Goal: Task Accomplishment & Management: Complete application form

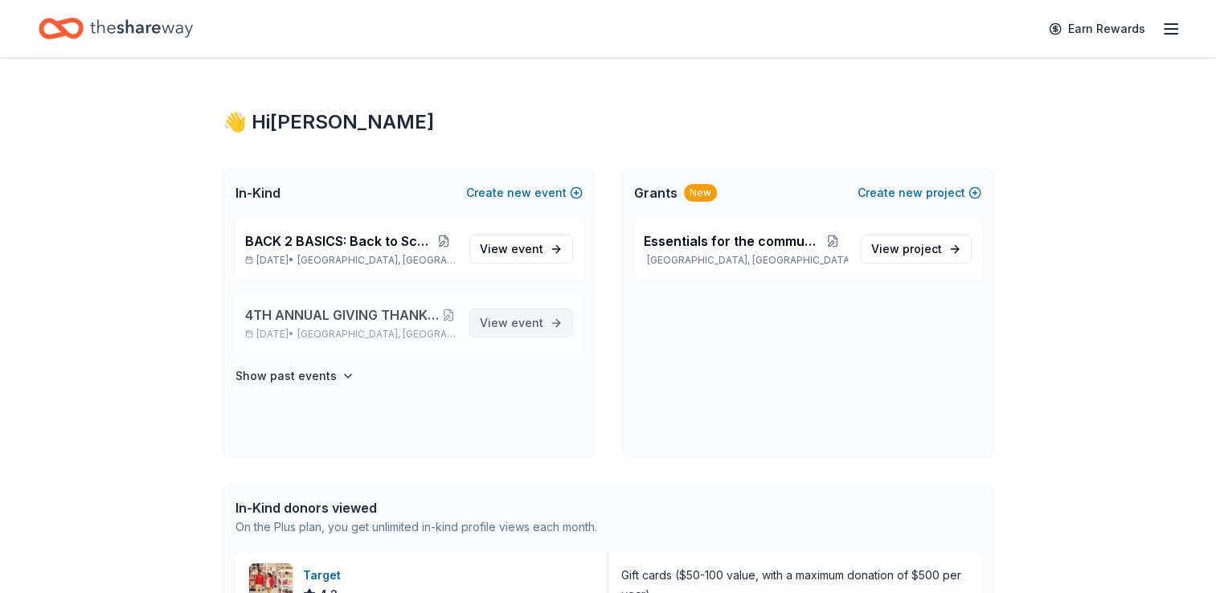
click at [520, 323] on span "event" at bounding box center [527, 323] width 32 height 14
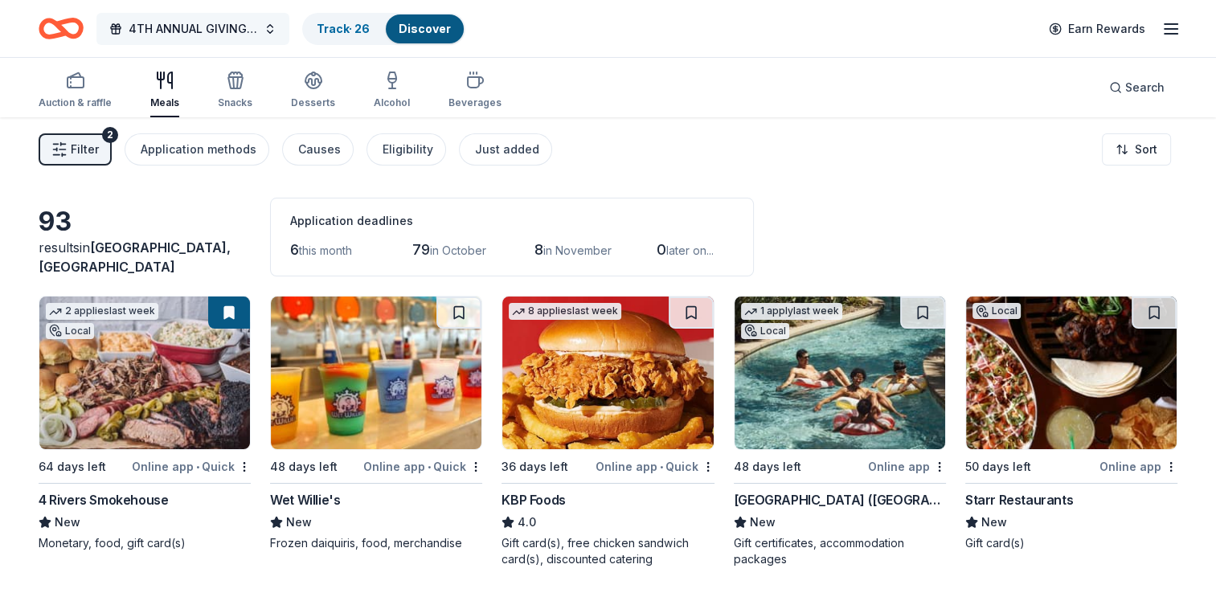
click at [256, 30] on span "4TH ANNUAL GIVING THANKS IN THE COMMUNITY OUTREACH" at bounding box center [193, 28] width 129 height 19
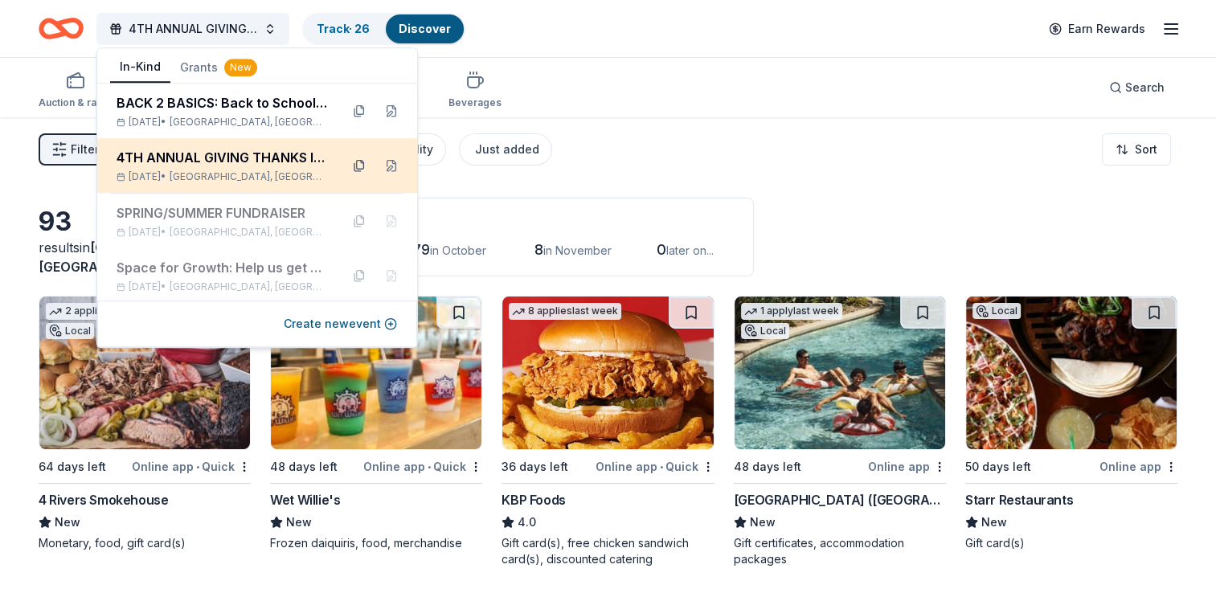
click at [350, 166] on button at bounding box center [359, 166] width 26 height 26
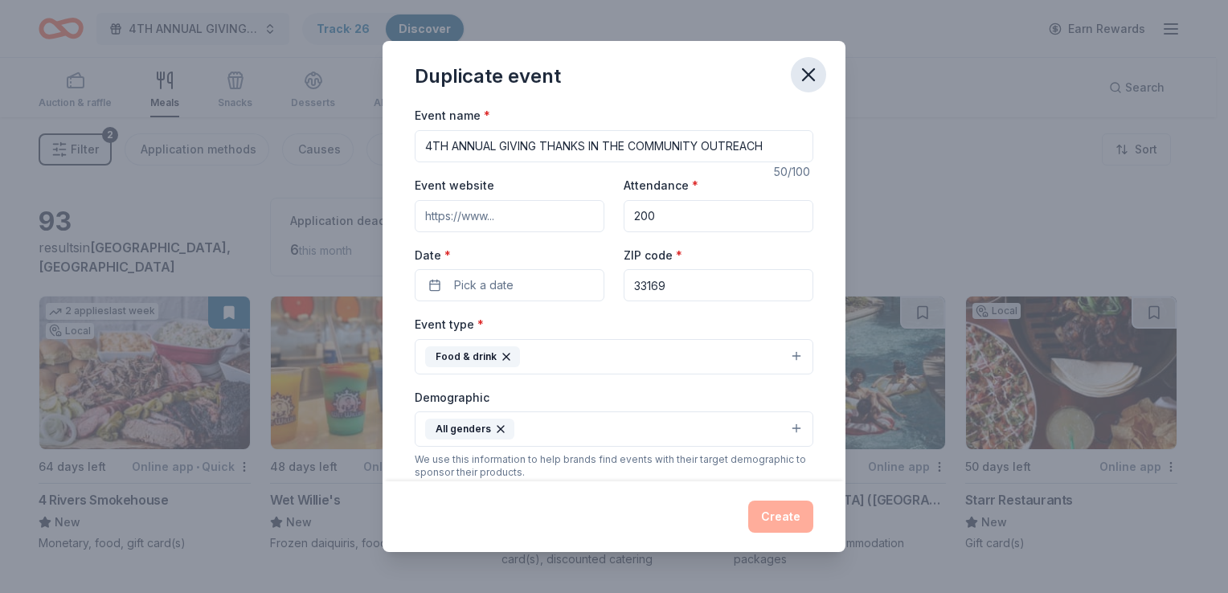
click at [799, 73] on icon "button" at bounding box center [808, 74] width 23 height 23
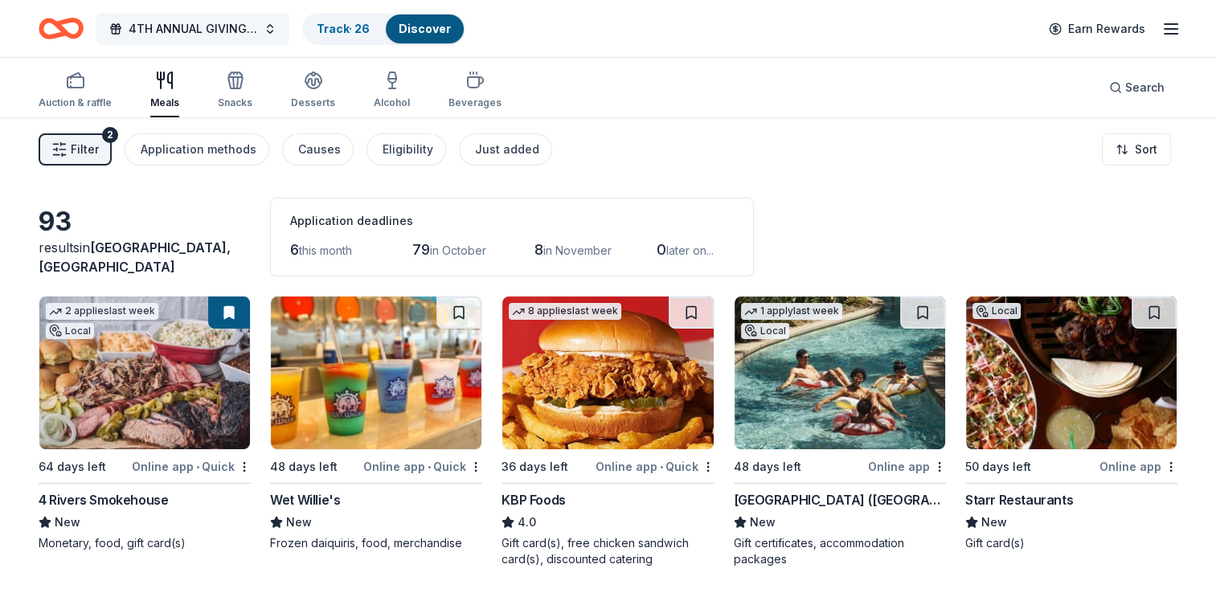
click at [227, 31] on span "4TH ANNUAL GIVING THANKS IN THE COMMUNITY OUTREACH" at bounding box center [193, 28] width 129 height 19
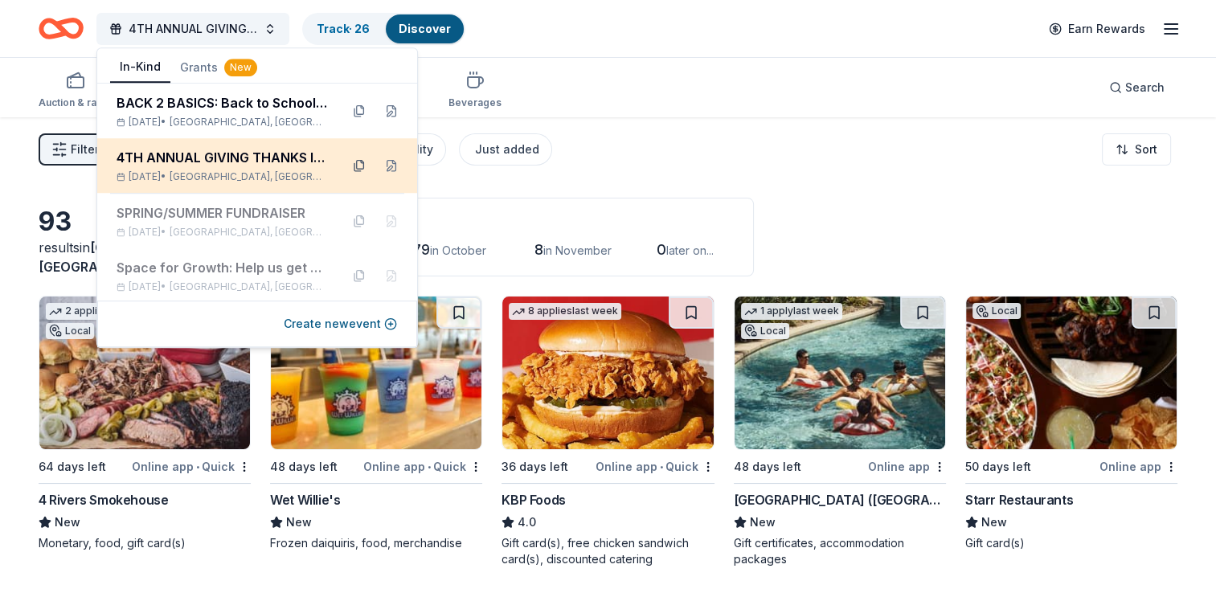
click at [350, 166] on button at bounding box center [359, 166] width 26 height 26
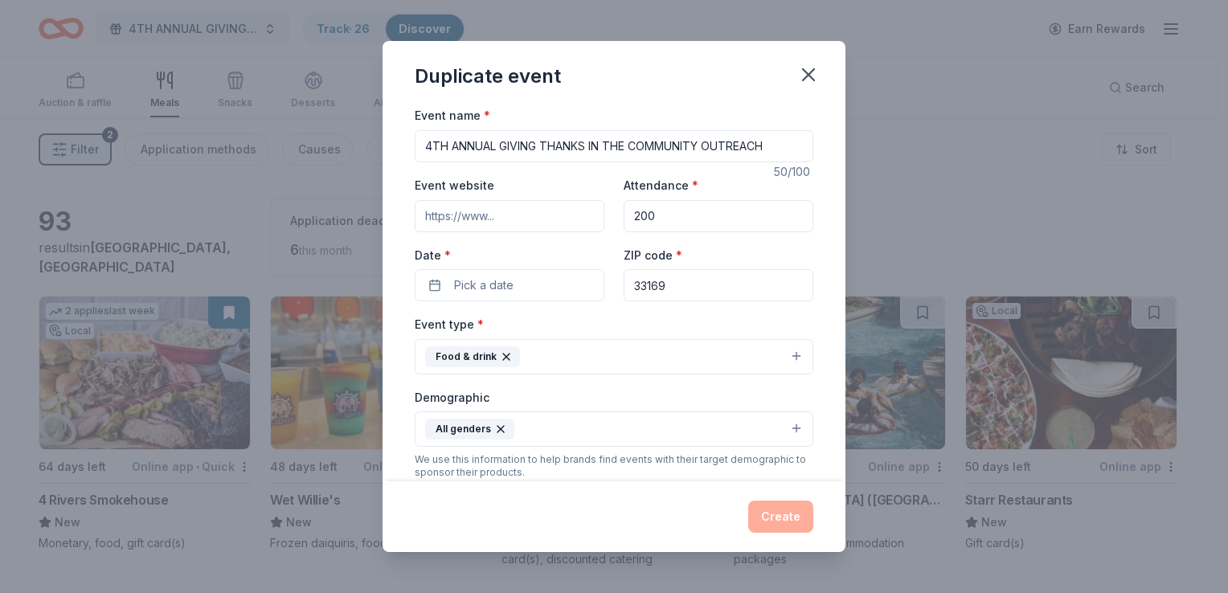
drag, startPoint x: 425, startPoint y: 145, endPoint x: 849, endPoint y: 176, distance: 424.7
click at [871, 168] on div "Duplicate event Event name * 4TH ANNUAL GIVING THANKS IN THE COMMUNITY OUTREACH…" at bounding box center [614, 296] width 1228 height 593
click at [486, 289] on span "Pick a date" at bounding box center [483, 285] width 59 height 19
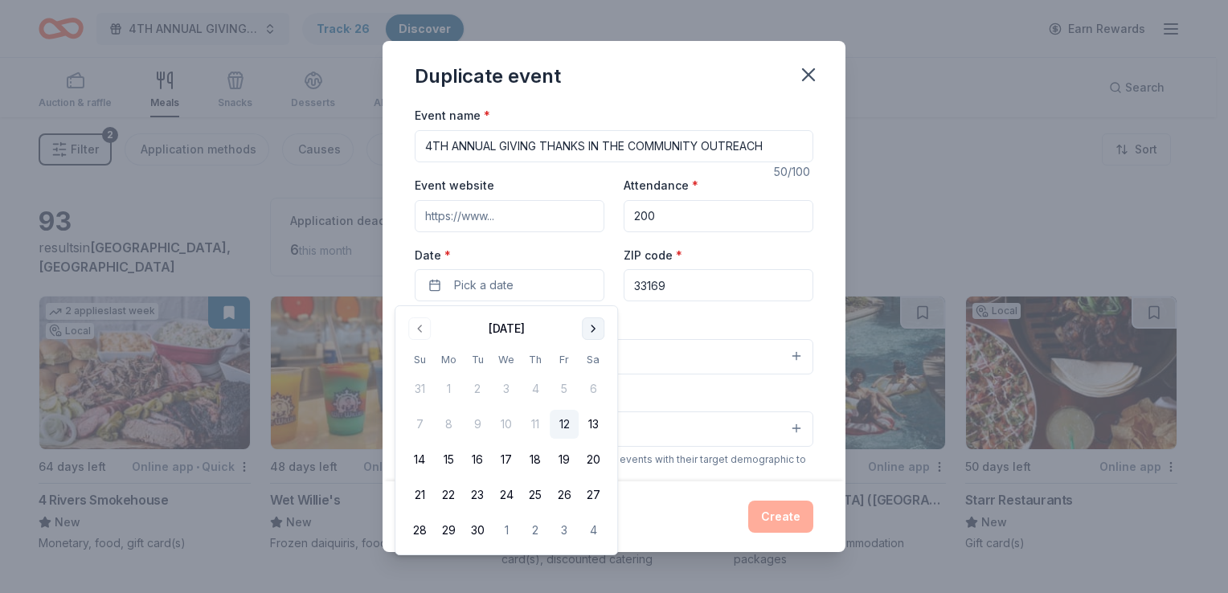
click at [591, 326] on button "Go to next month" at bounding box center [593, 328] width 23 height 23
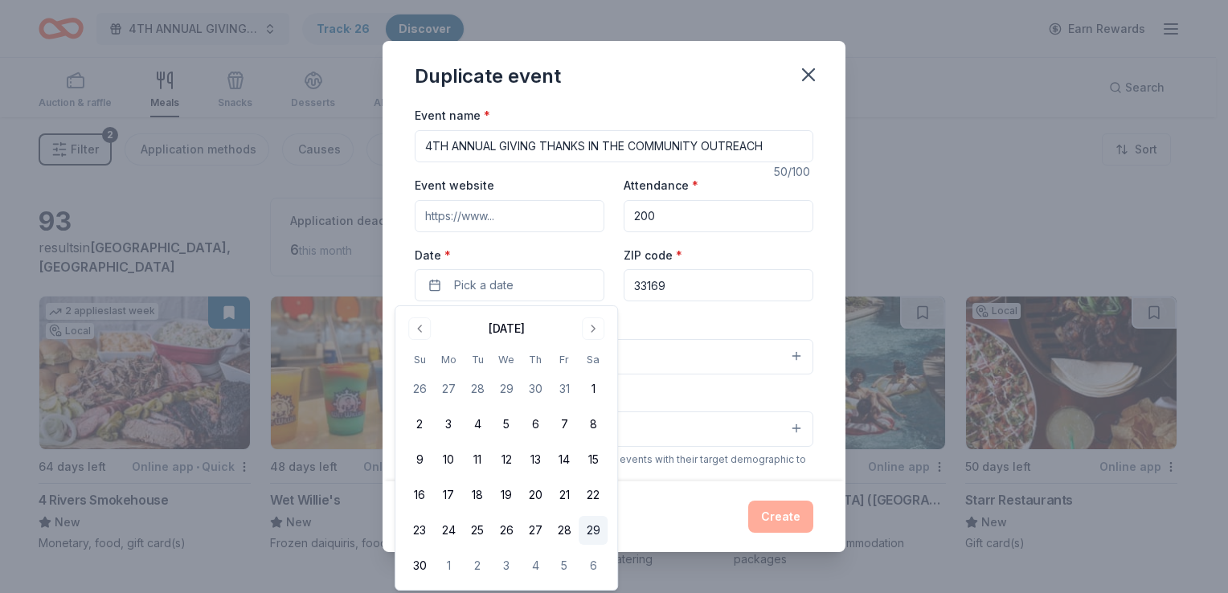
click at [598, 523] on button "29" at bounding box center [593, 530] width 29 height 29
click at [801, 78] on icon "button" at bounding box center [808, 74] width 23 height 23
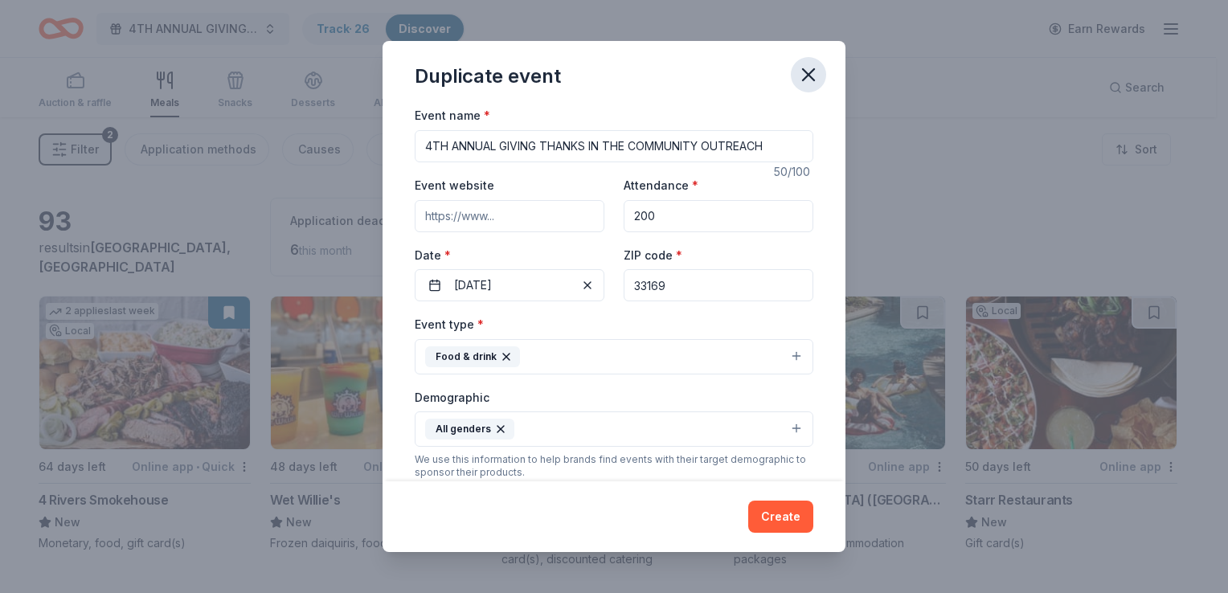
click at [813, 82] on icon "button" at bounding box center [808, 74] width 23 height 23
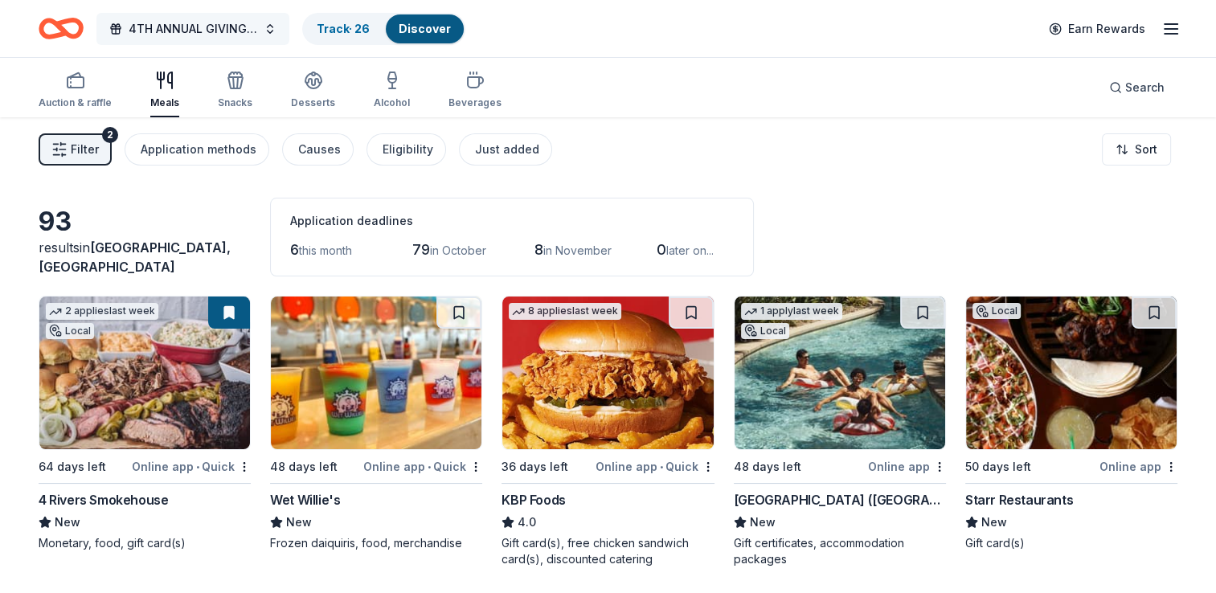
click at [231, 34] on span "4TH ANNUAL GIVING THANKS IN THE COMMUNITY OUTREACH" at bounding box center [193, 28] width 129 height 19
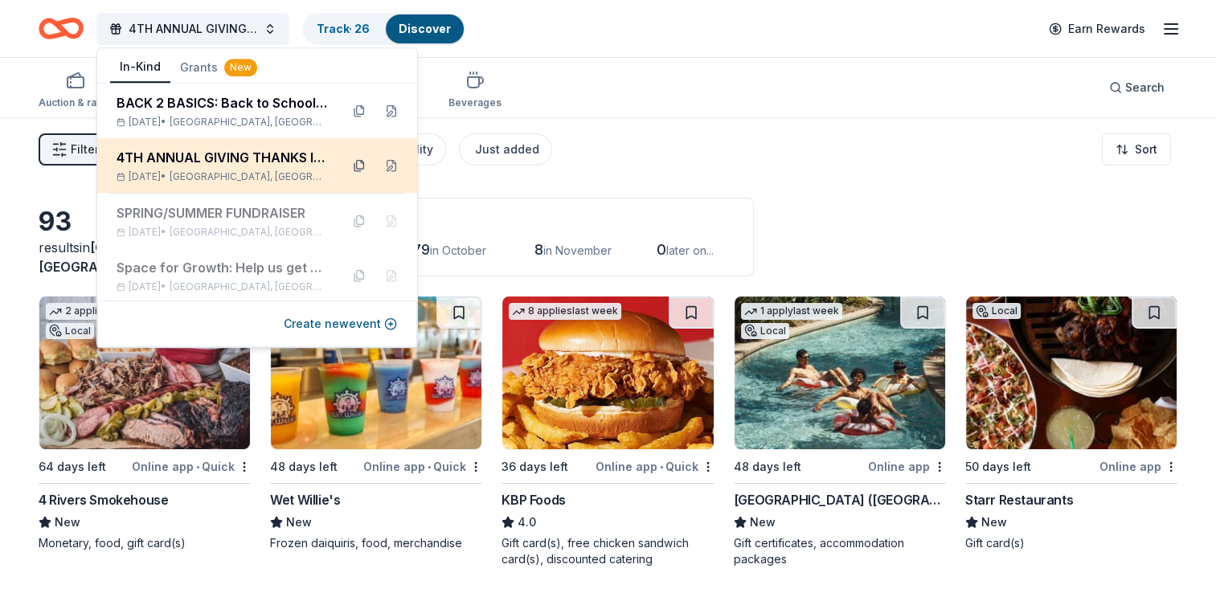
click at [347, 162] on button at bounding box center [359, 166] width 26 height 26
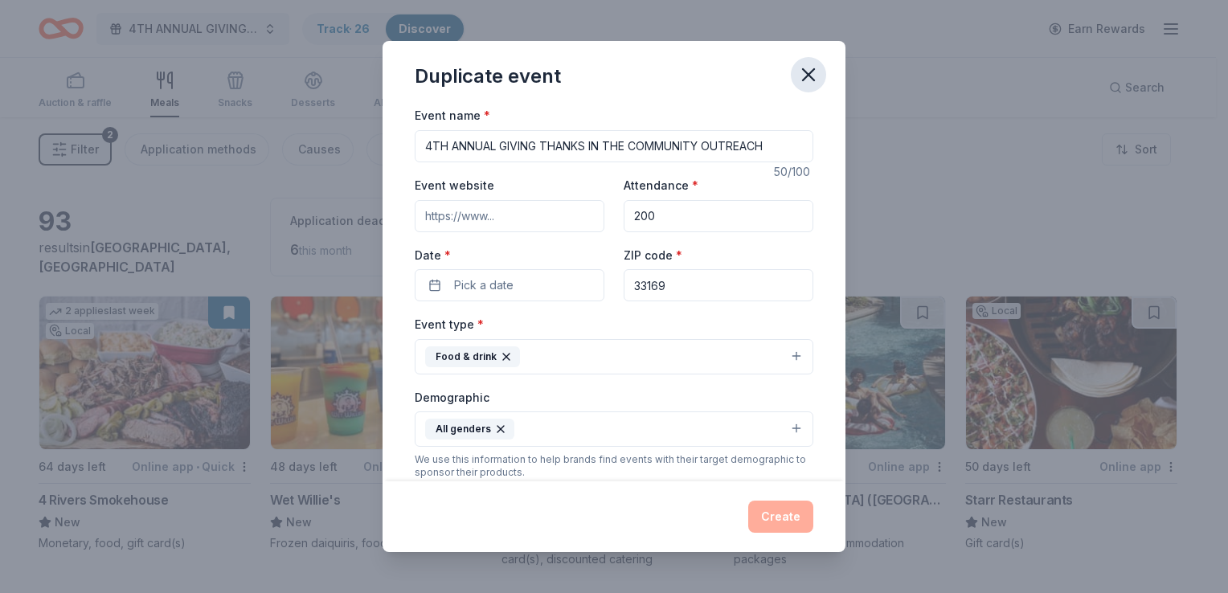
click at [813, 72] on icon "button" at bounding box center [808, 74] width 11 height 11
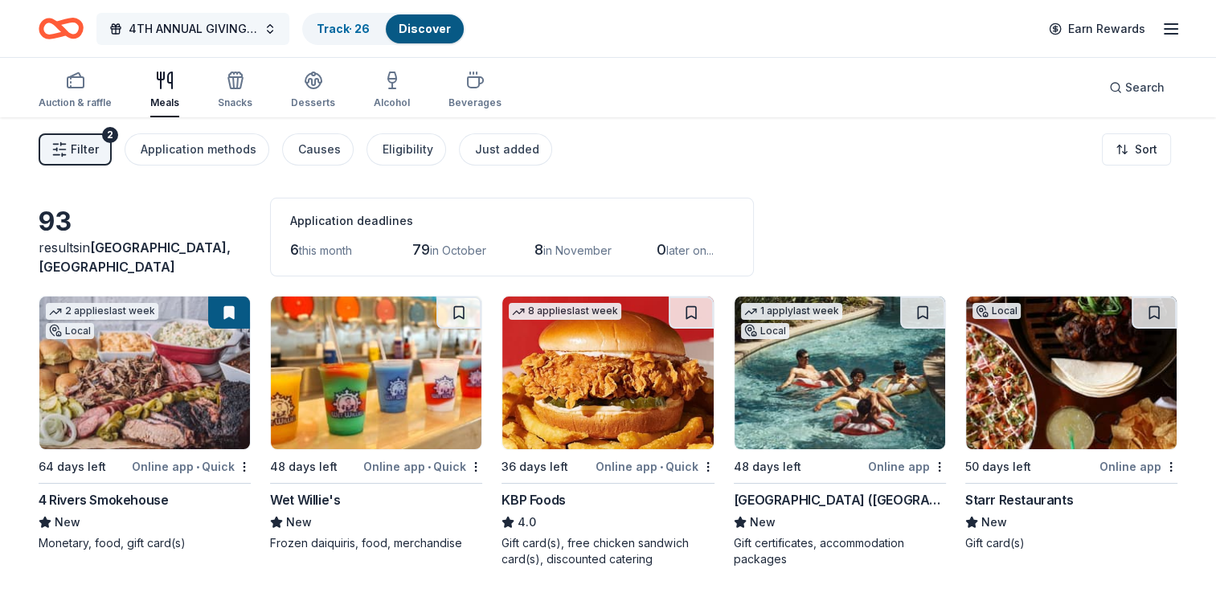
drag, startPoint x: 249, startPoint y: 31, endPoint x: 270, endPoint y: 28, distance: 21.0
click at [250, 31] on span "4TH ANNUAL GIVING THANKS IN THE COMMUNITY OUTREACH" at bounding box center [193, 28] width 129 height 19
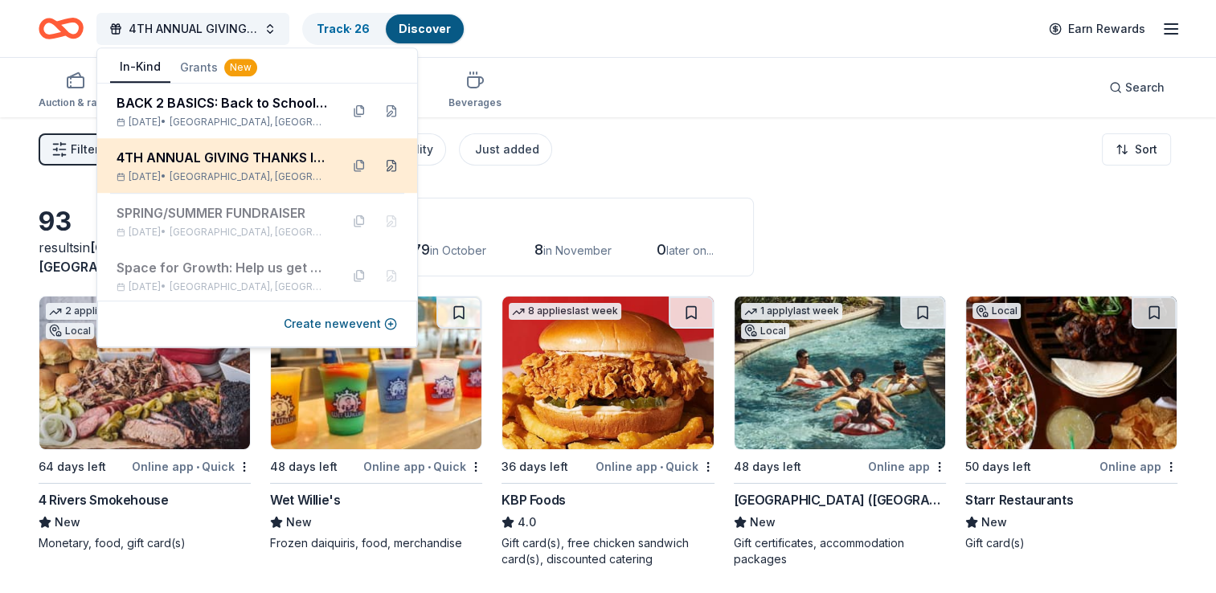
click at [379, 170] on button at bounding box center [392, 166] width 26 height 26
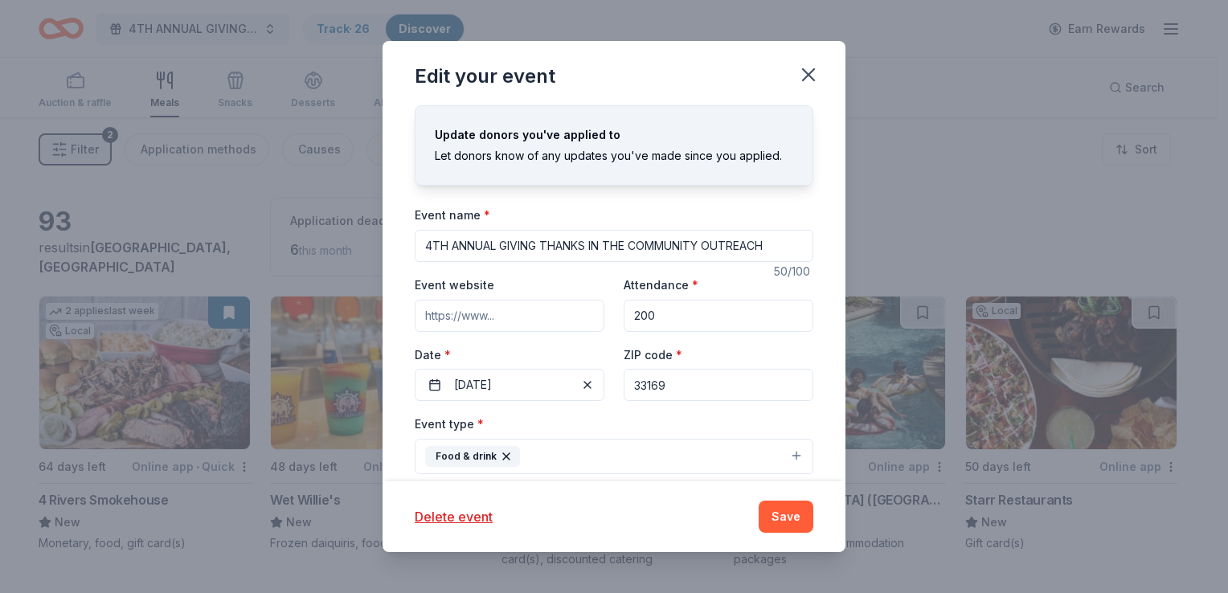
drag, startPoint x: 422, startPoint y: 249, endPoint x: 836, endPoint y: 246, distance: 413.9
click at [850, 249] on div "Edit your event Update donors you've applied to Let donors know of any updates …" at bounding box center [614, 296] width 1228 height 593
drag, startPoint x: 789, startPoint y: 515, endPoint x: 812, endPoint y: 450, distance: 68.9
click at [789, 511] on button "Save" at bounding box center [786, 517] width 55 height 32
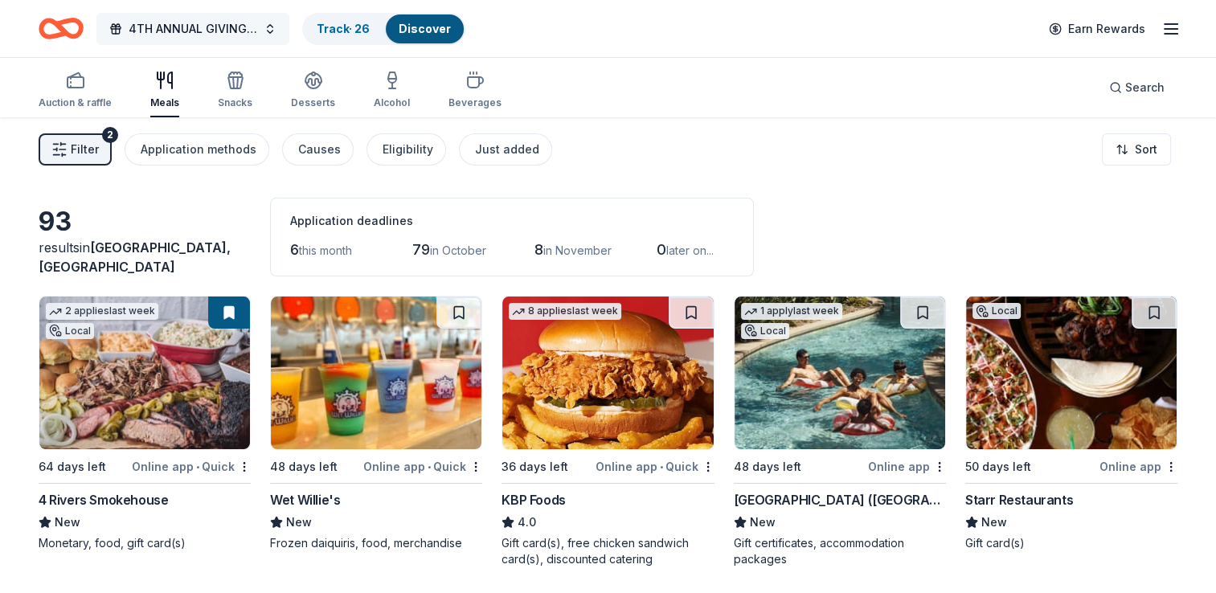
click at [241, 35] on span "4TH ANNUAL GIVING THANKS IN THE COMMUNITY OUTREACH" at bounding box center [193, 28] width 129 height 19
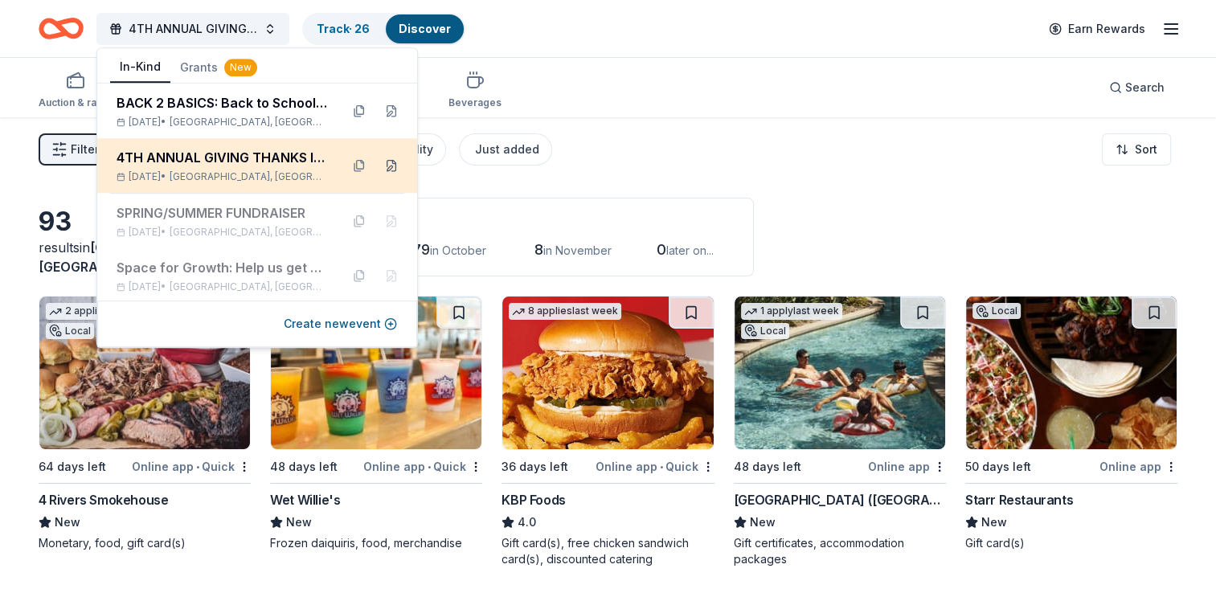
click at [379, 164] on button at bounding box center [392, 166] width 26 height 26
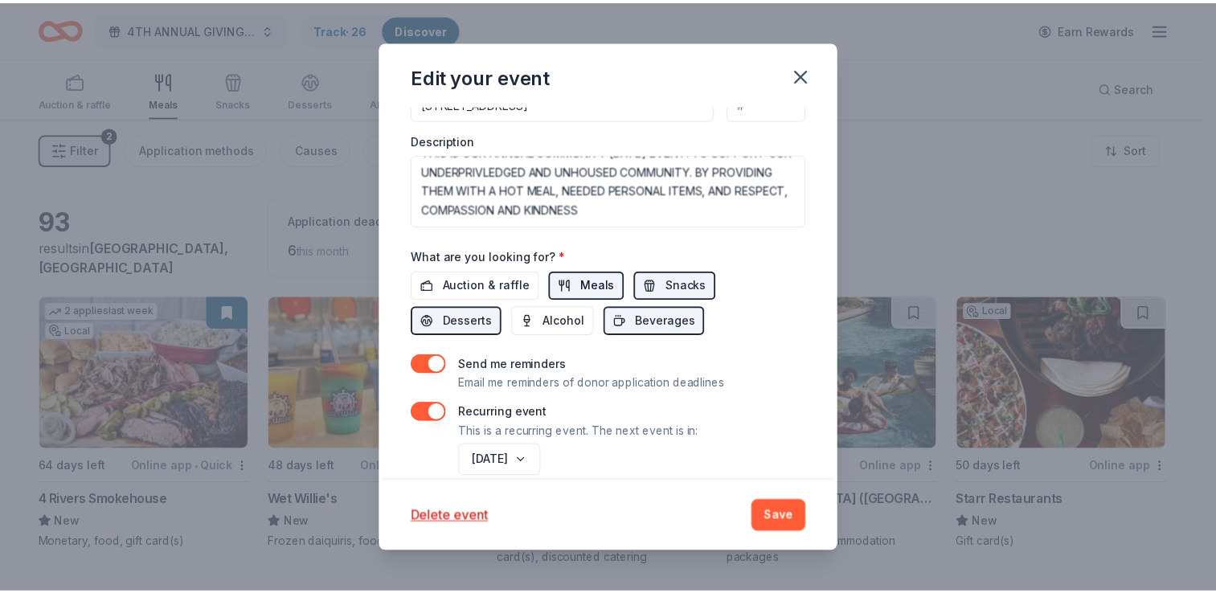
scroll to position [552, 0]
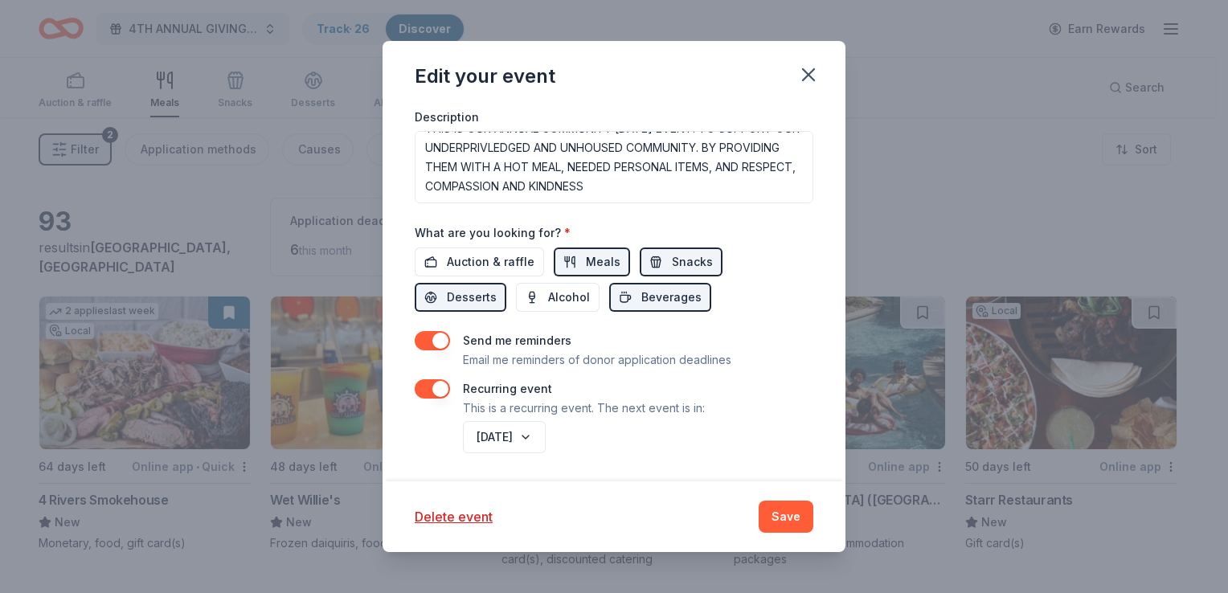
click at [784, 520] on button "Save" at bounding box center [786, 517] width 55 height 32
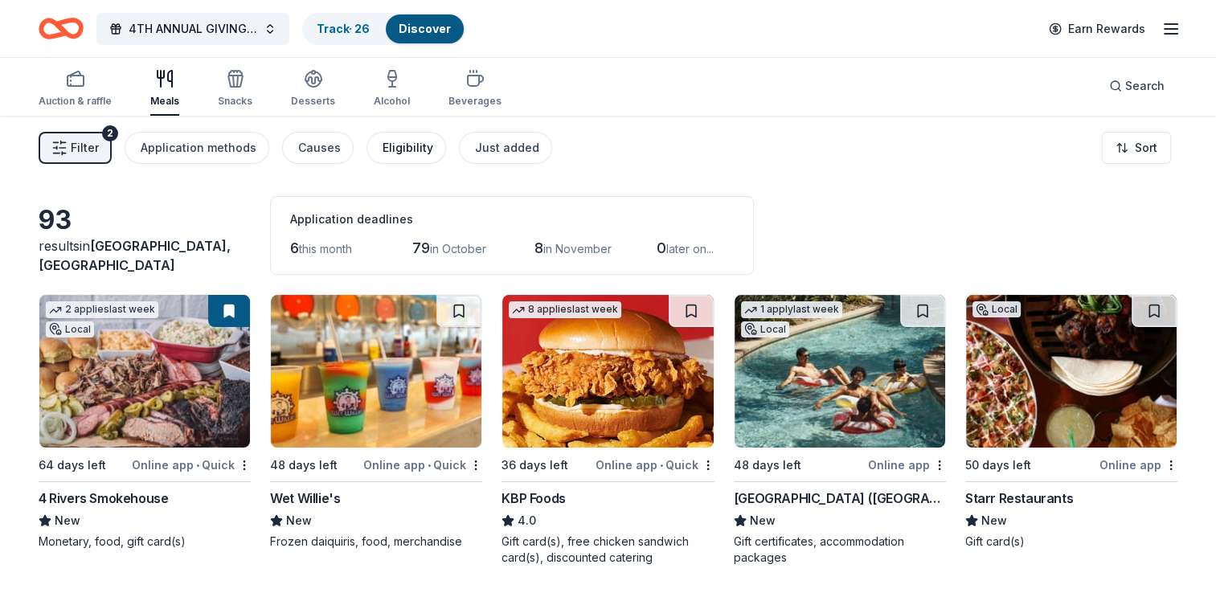
scroll to position [0, 0]
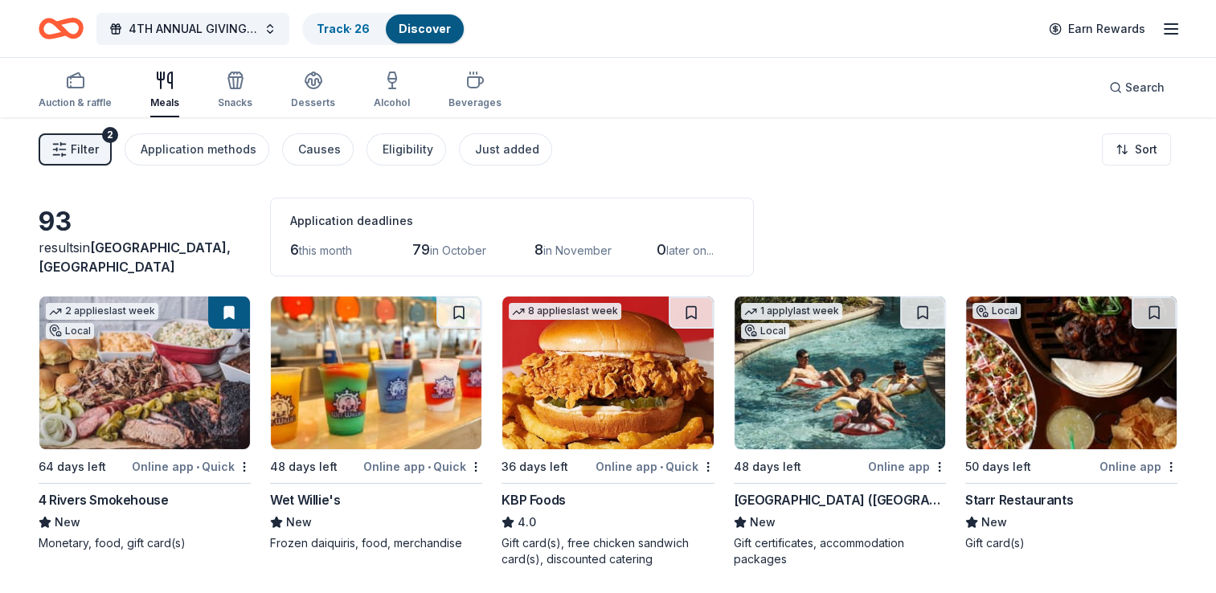
click at [1171, 20] on icon "button" at bounding box center [1170, 28] width 19 height 19
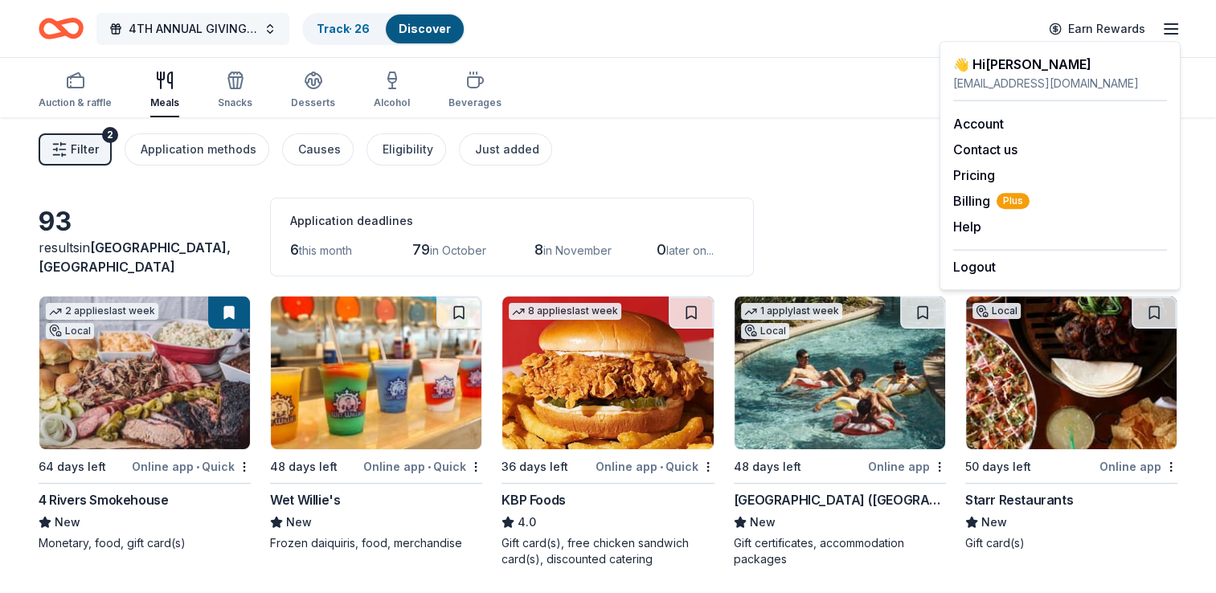
click at [234, 32] on span "4TH ANNUAL GIVING THANKS IN THE COMMUNITY OUTREACH" at bounding box center [193, 28] width 129 height 19
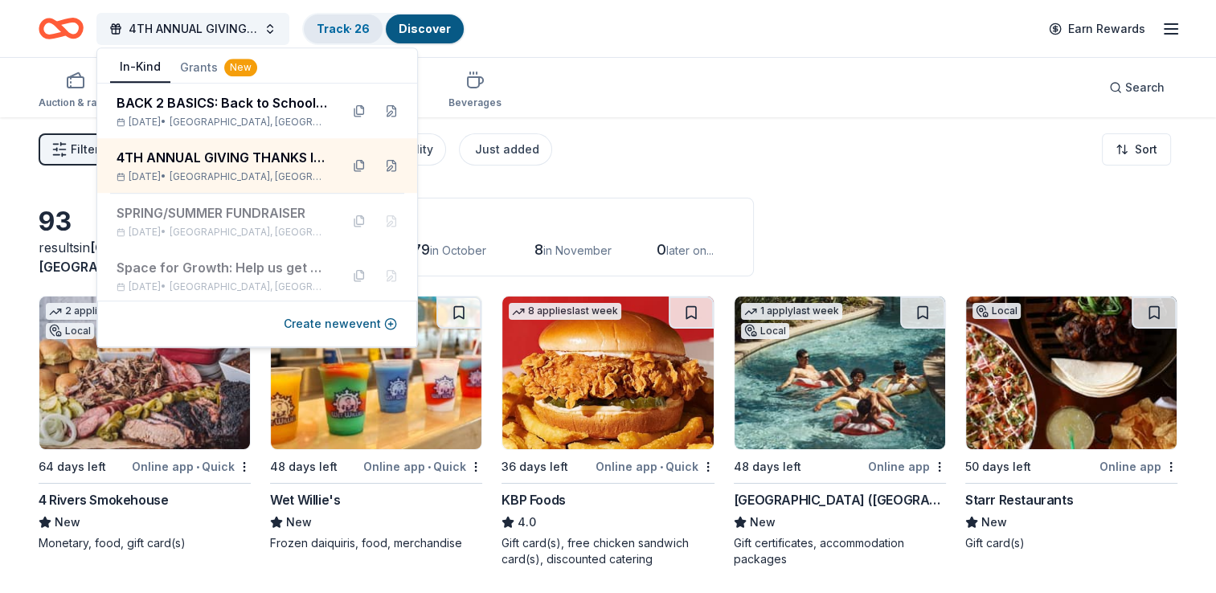
click at [334, 28] on link "Track · 26" at bounding box center [343, 29] width 53 height 14
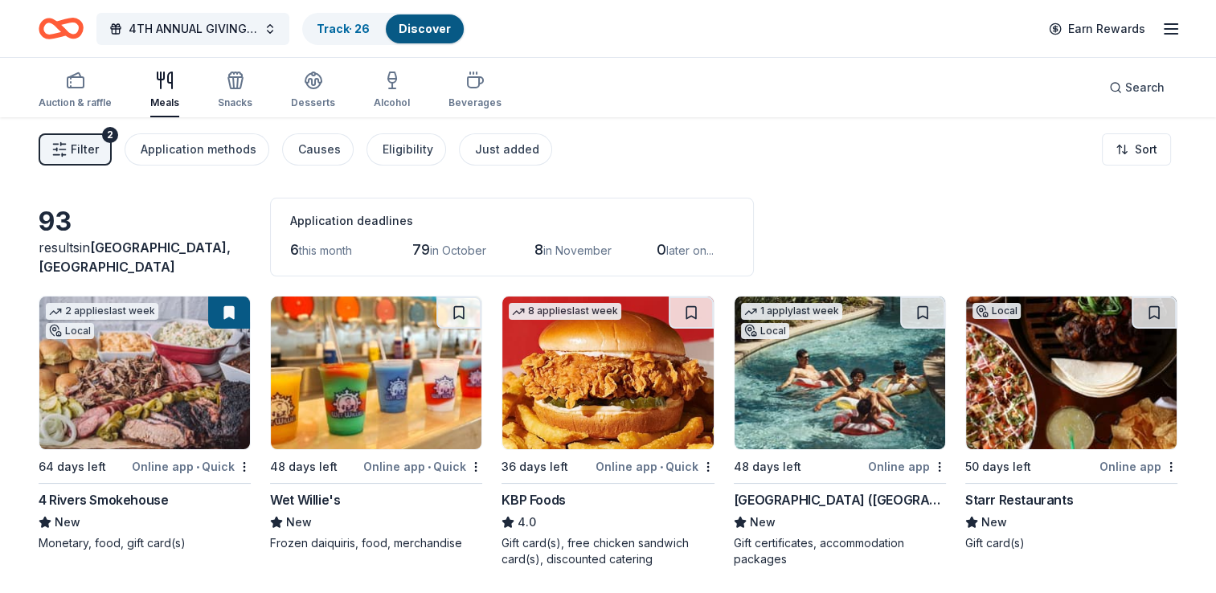
scroll to position [125, 0]
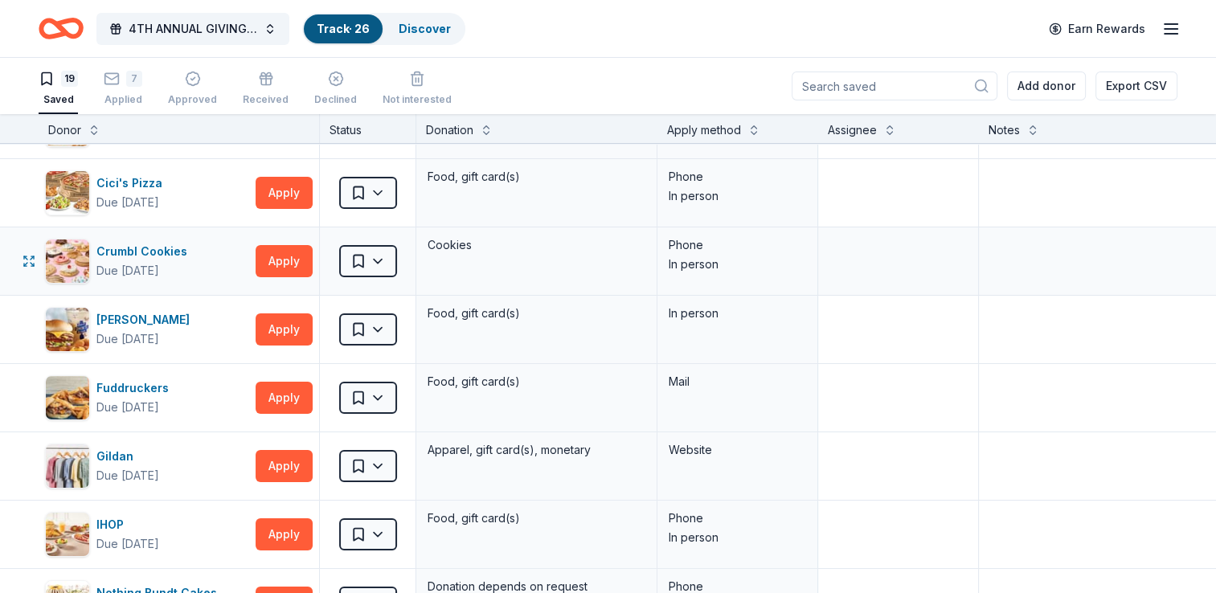
scroll to position [161, 0]
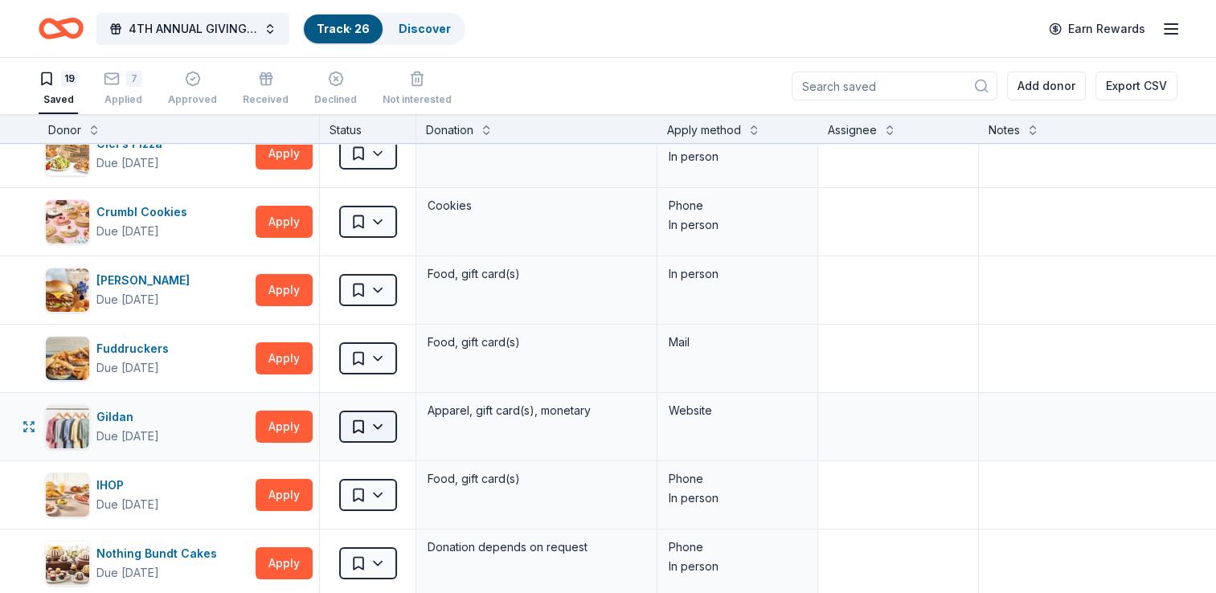
click at [373, 425] on html "4TH ANNUAL GIVING THANKS IN THE COMMUNITY OUTREACH Track · 26 Discover Earn Rew…" at bounding box center [608, 296] width 1216 height 593
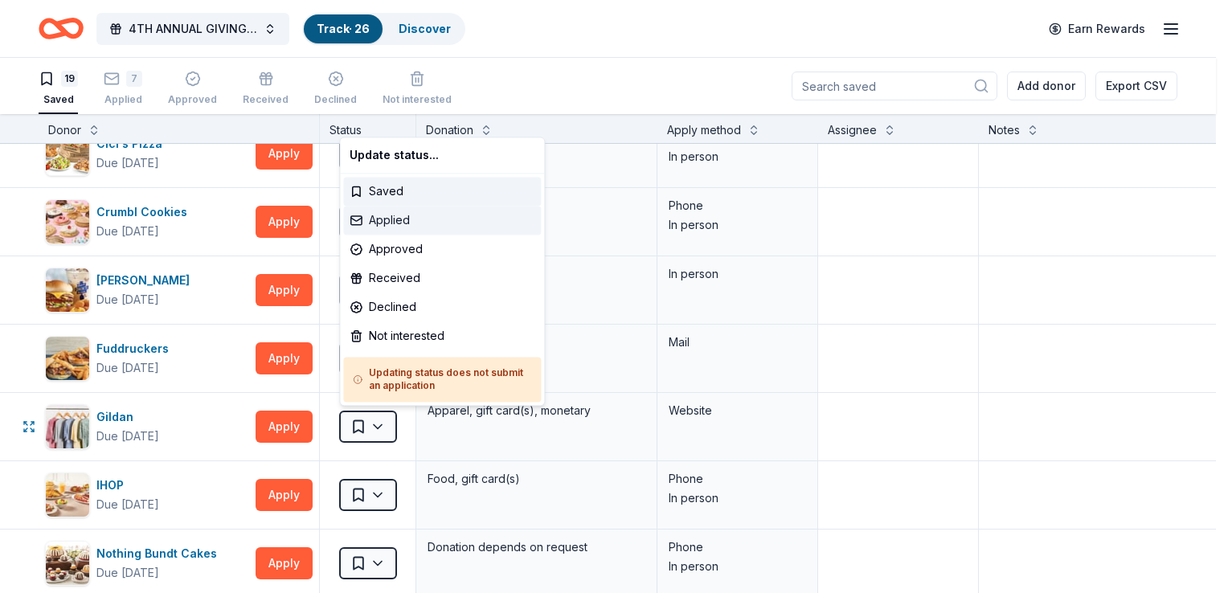
click at [391, 223] on div "Applied" at bounding box center [442, 220] width 198 height 29
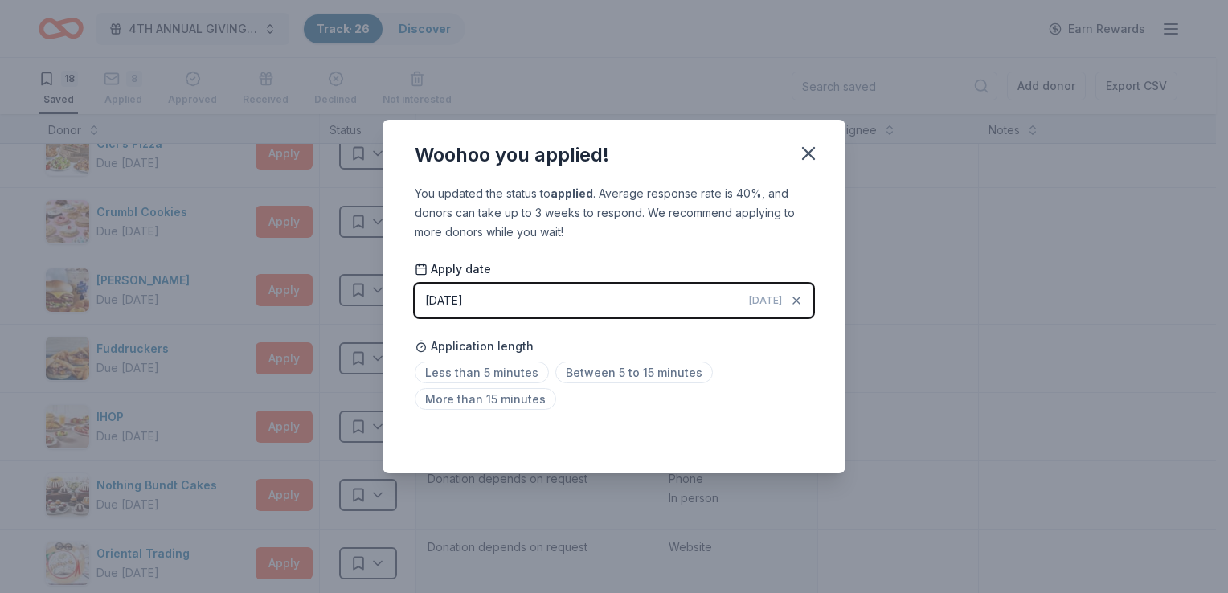
click at [319, 224] on div "Woohoo you applied! You updated the status to applied . Average response rate i…" at bounding box center [614, 296] width 1228 height 593
click at [807, 151] on icon "button" at bounding box center [808, 153] width 11 height 11
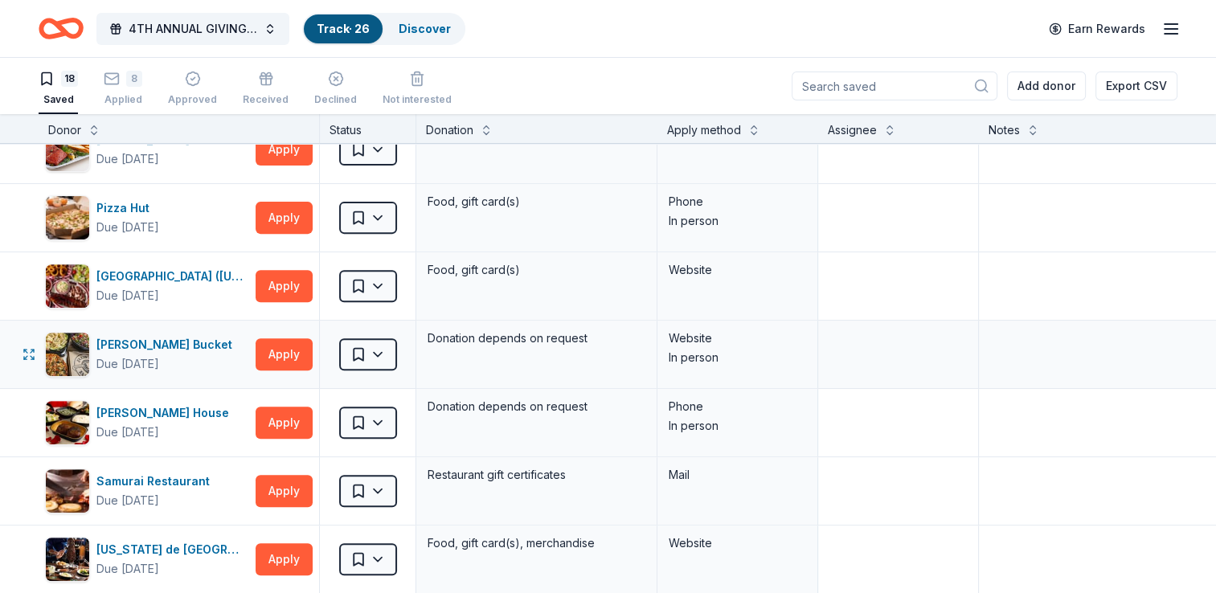
scroll to position [723, 0]
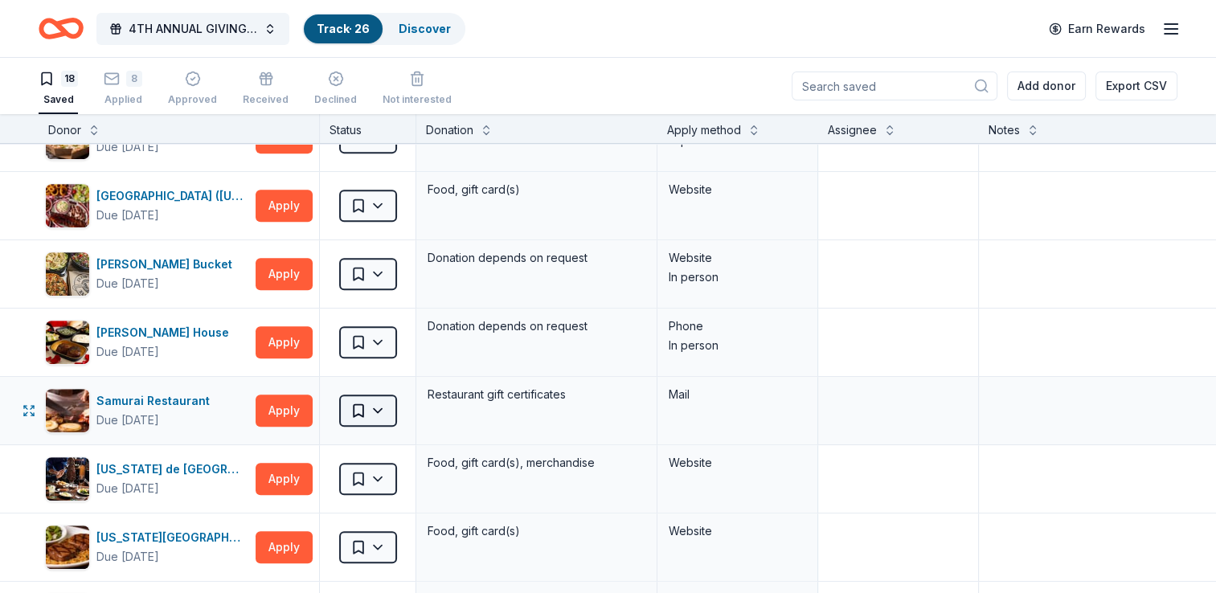
click at [368, 415] on html "4TH ANNUAL GIVING THANKS IN THE COMMUNITY OUTREACH Track · 26 Discover Earn Rew…" at bounding box center [608, 296] width 1216 height 593
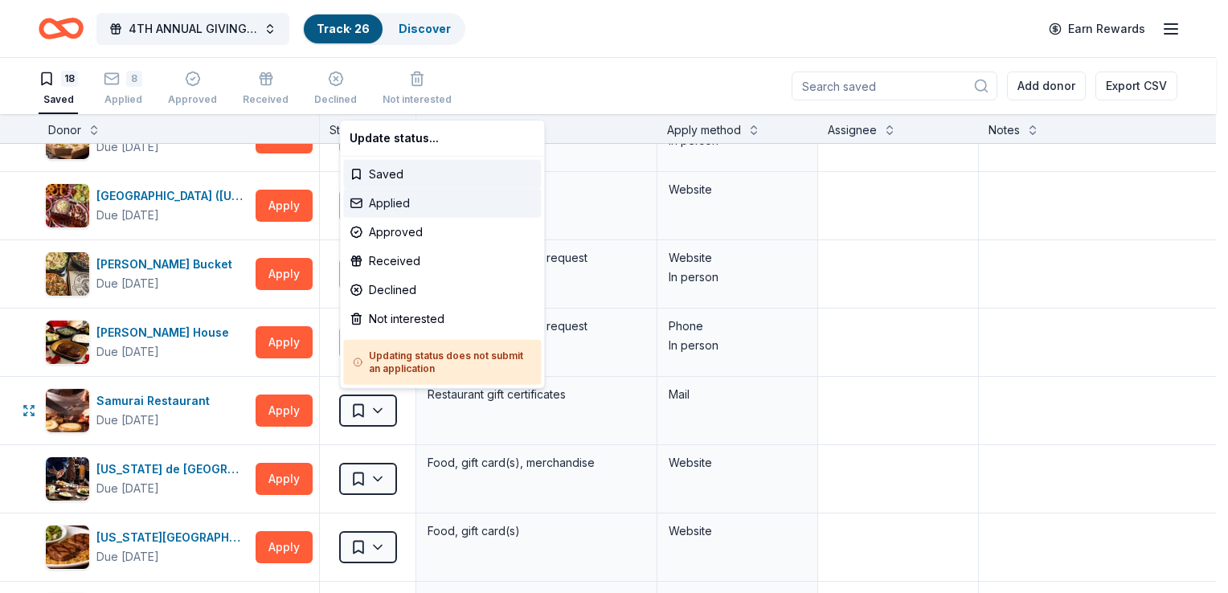
click at [404, 203] on div "Applied" at bounding box center [442, 203] width 198 height 29
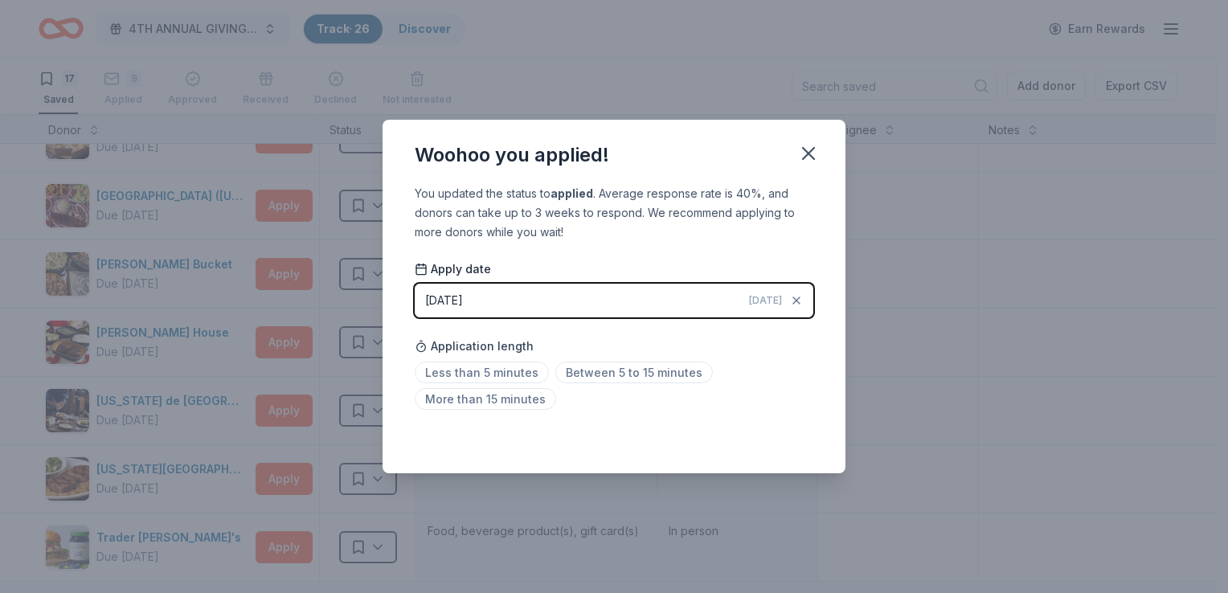
click at [777, 302] on span "[DATE]" at bounding box center [765, 300] width 33 height 13
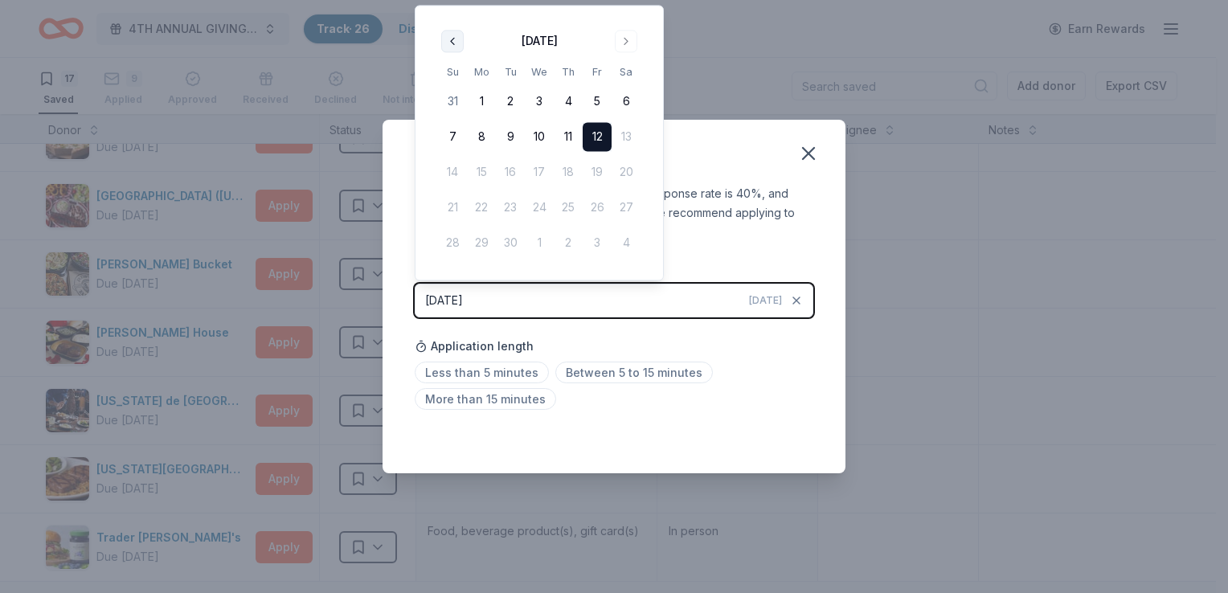
click at [454, 47] on button "Go to previous month" at bounding box center [452, 41] width 23 height 23
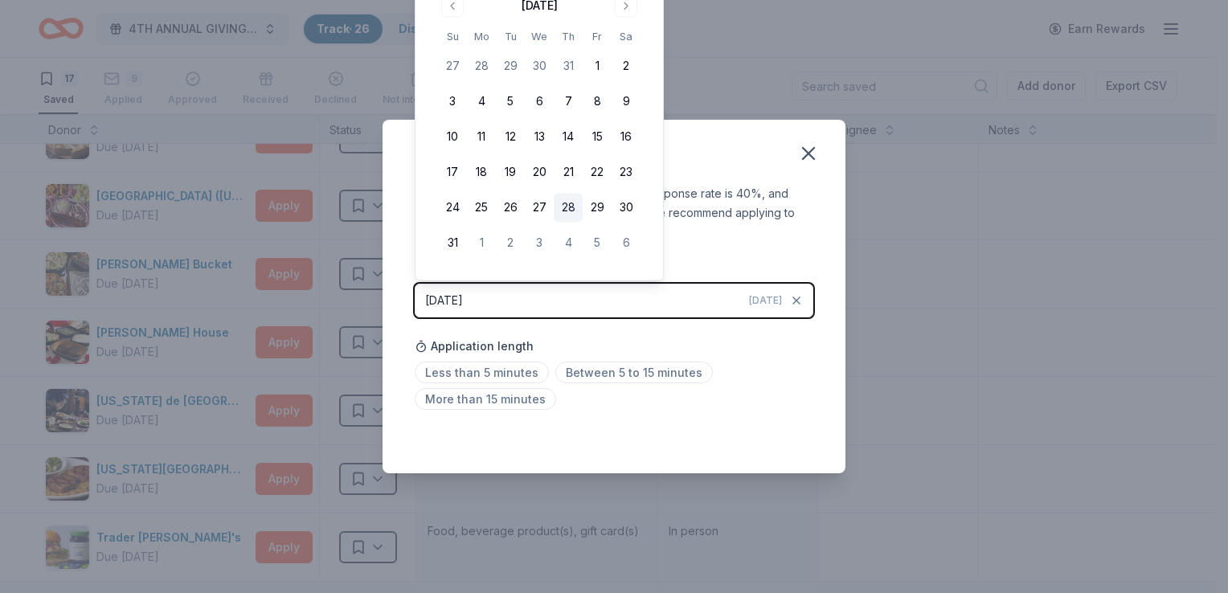
click at [572, 209] on button "28" at bounding box center [568, 208] width 29 height 29
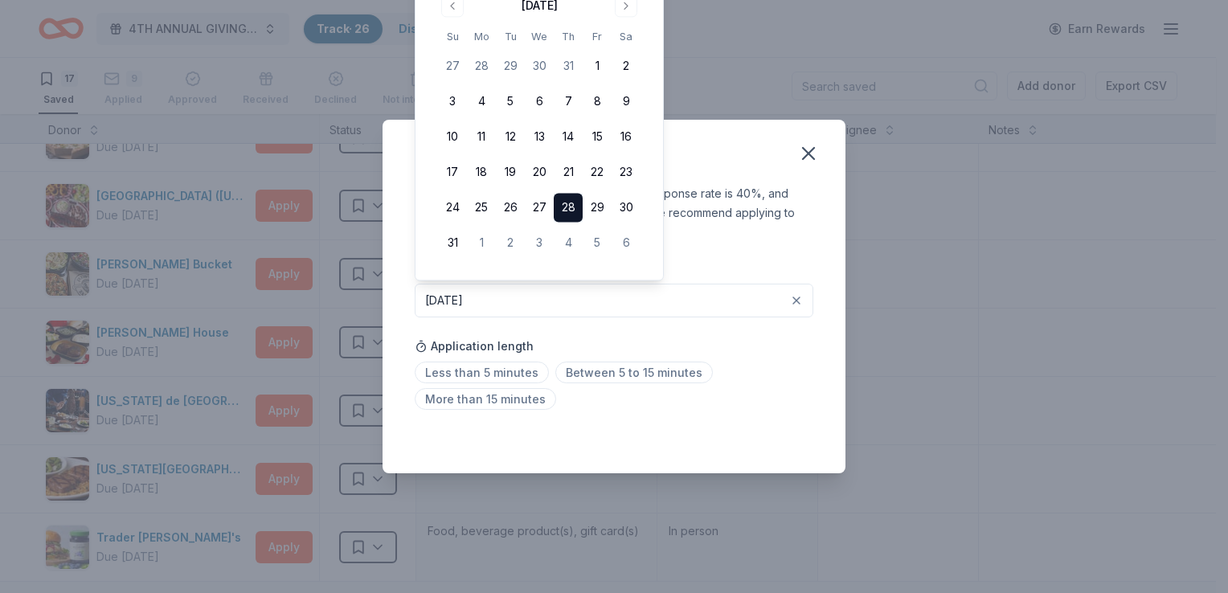
click at [748, 349] on div "Application length Less than 5 minutes Between 5 to 15 minutes More than 15 min…" at bounding box center [614, 372] width 399 height 85
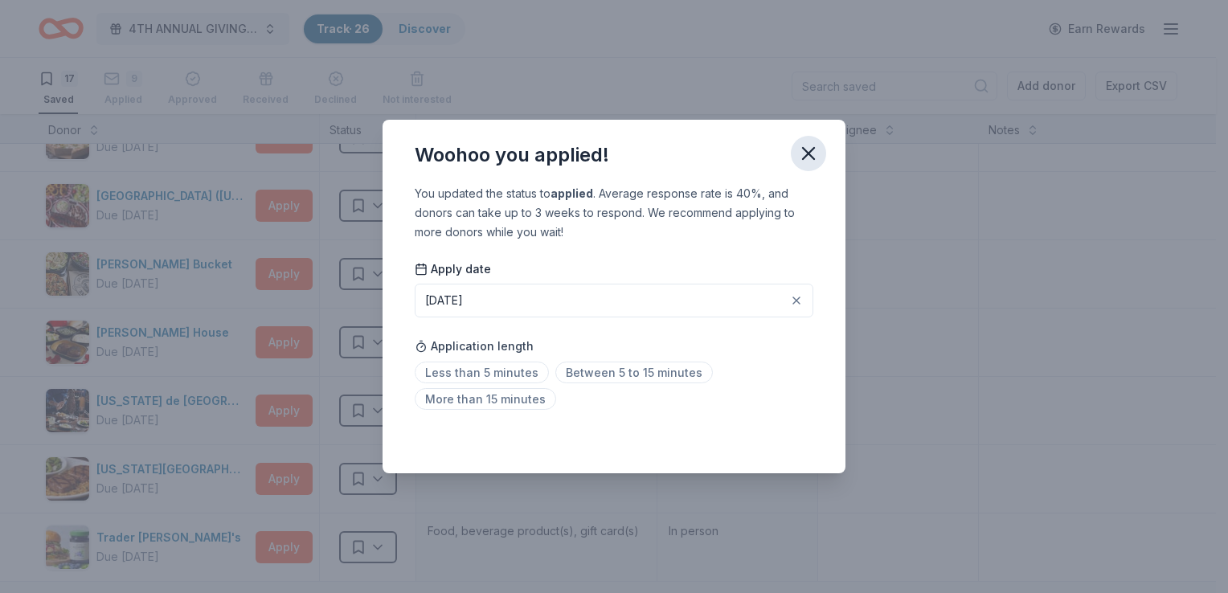
click at [817, 147] on icon "button" at bounding box center [808, 153] width 23 height 23
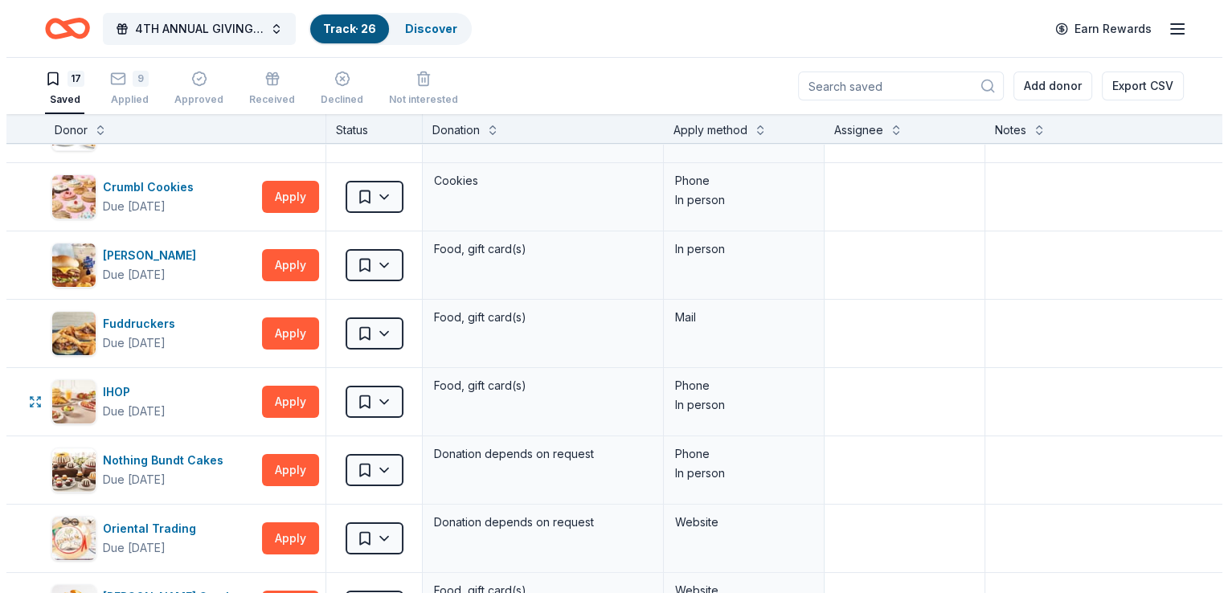
scroll to position [161, 0]
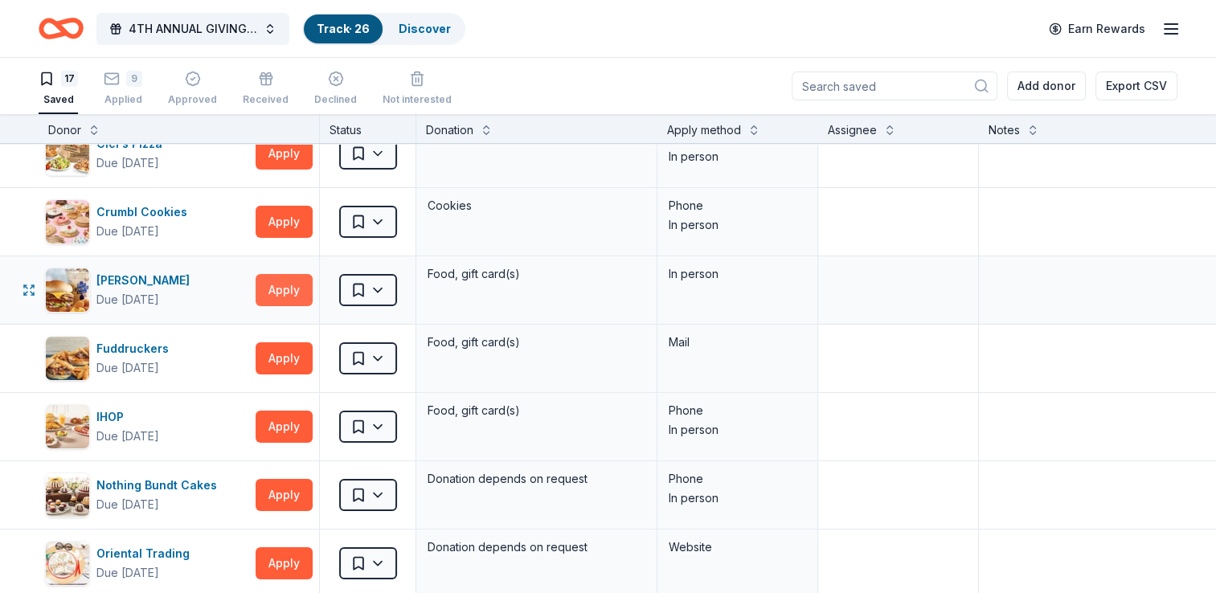
click at [295, 293] on button "Apply" at bounding box center [284, 290] width 57 height 32
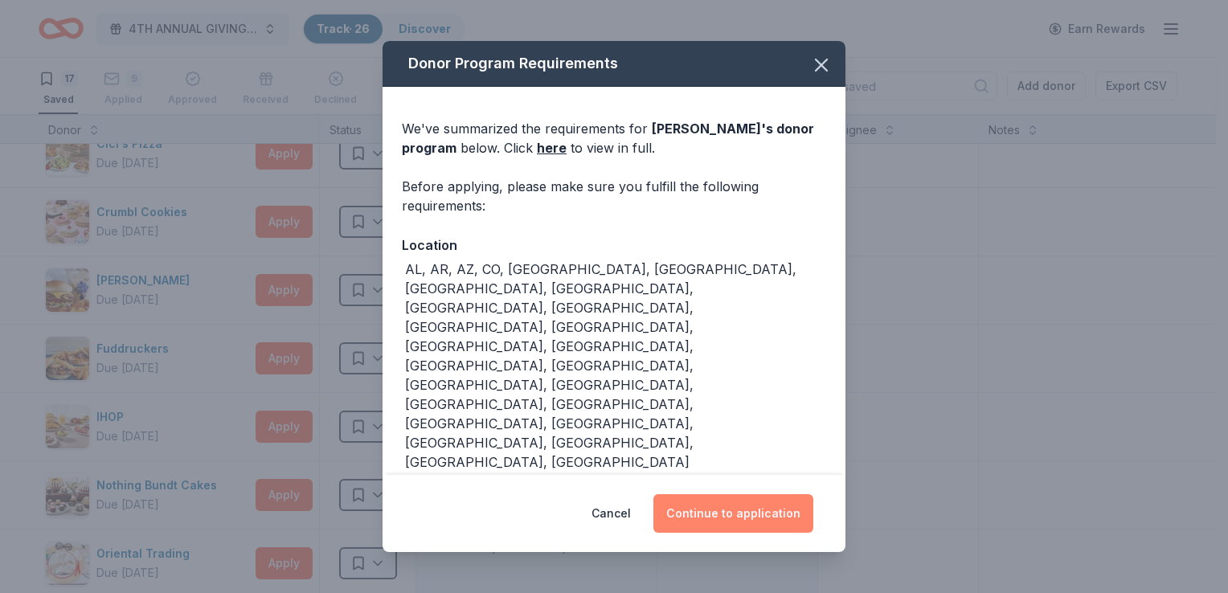
click at [756, 512] on button "Continue to application" at bounding box center [733, 513] width 160 height 39
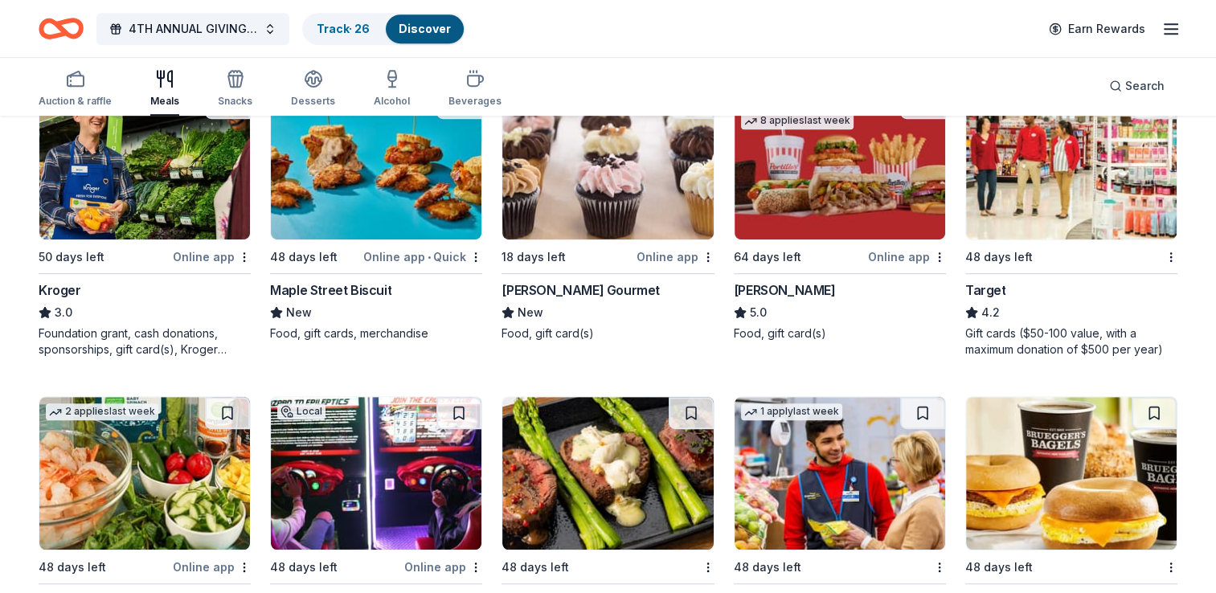
scroll to position [804, 0]
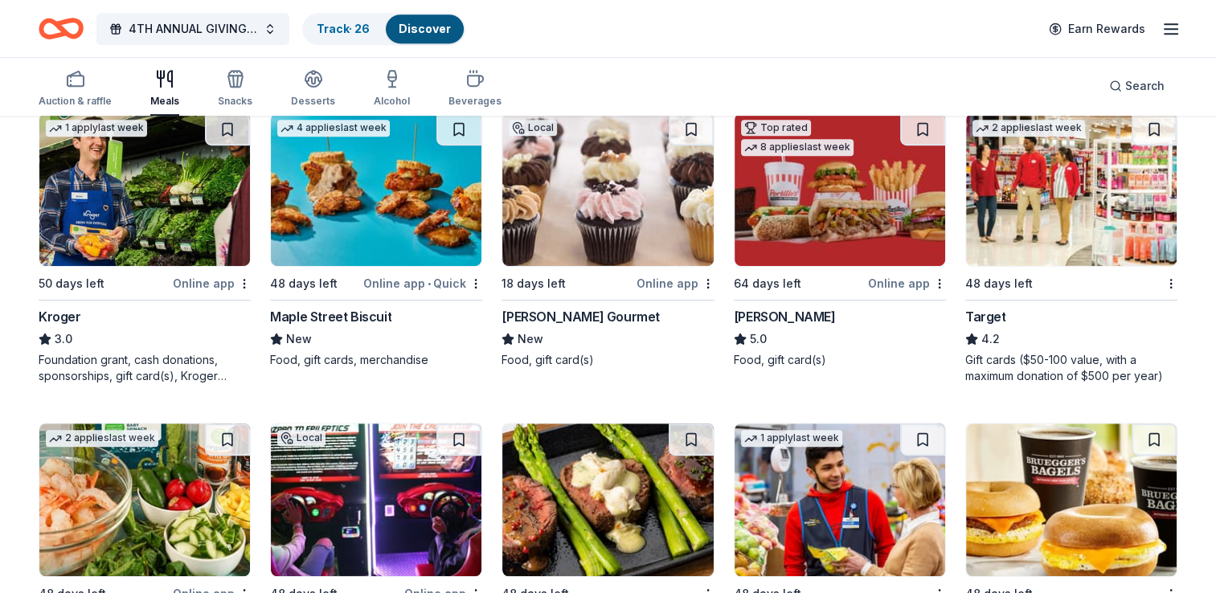
click at [990, 314] on div "Target" at bounding box center [985, 316] width 41 height 19
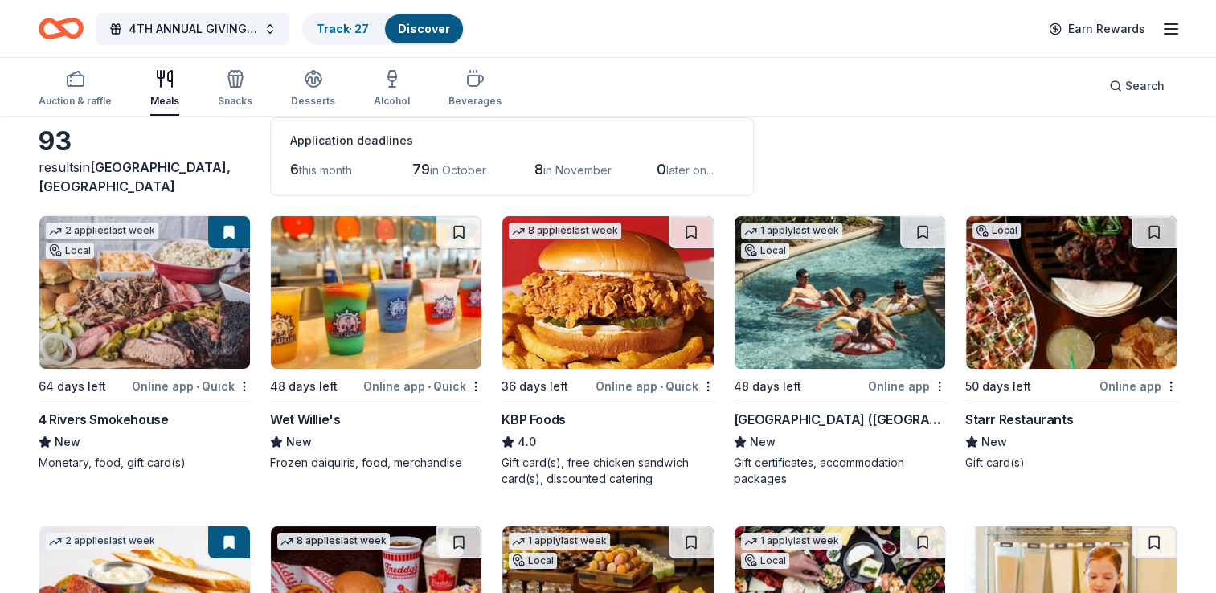
scroll to position [0, 0]
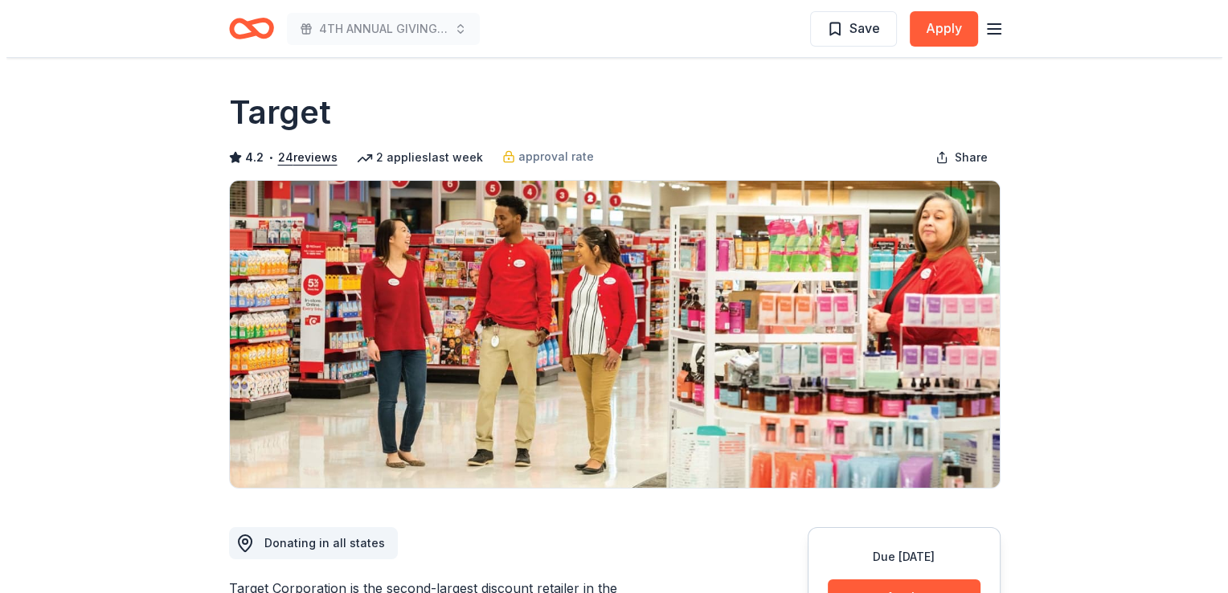
scroll to position [161, 0]
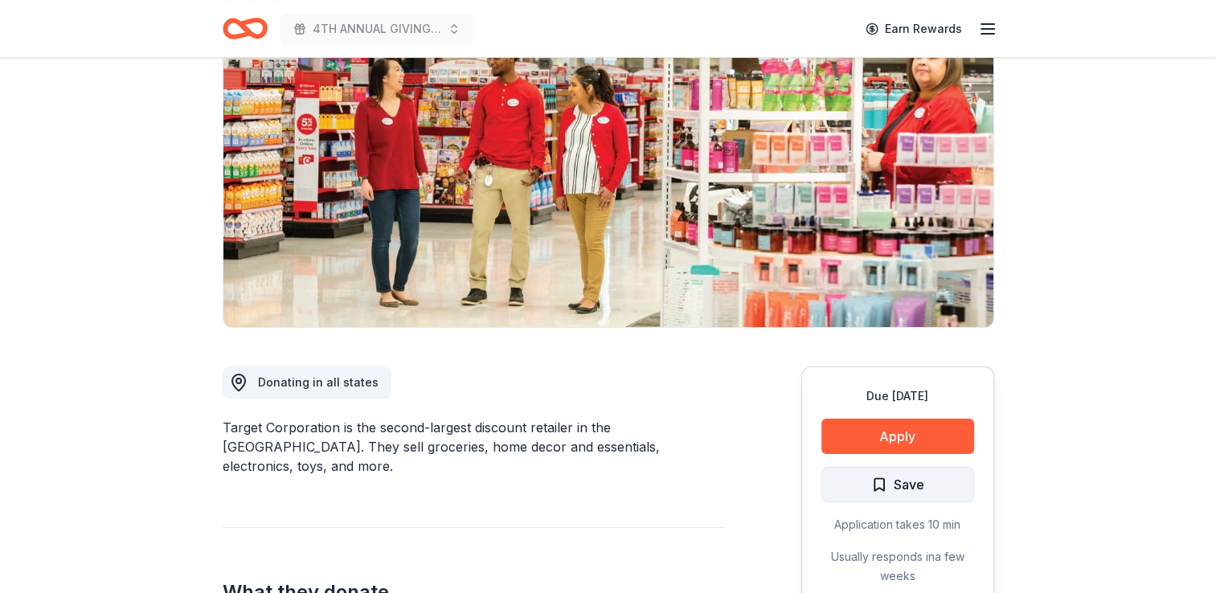
click at [907, 485] on span "Save" at bounding box center [909, 484] width 31 height 21
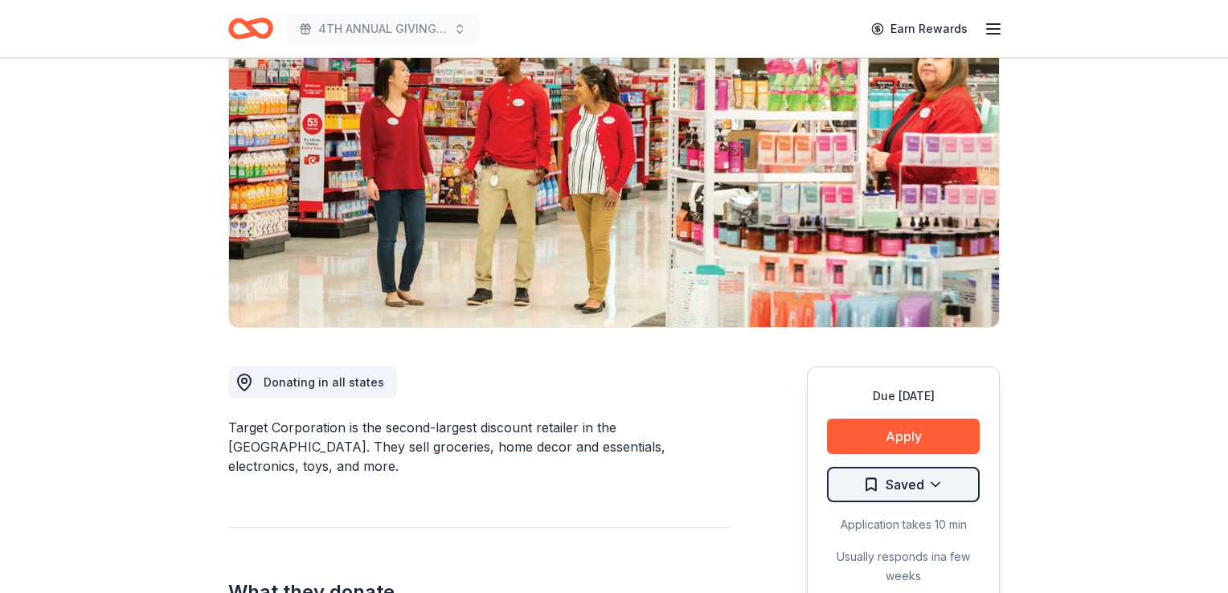
click at [929, 432] on html "4TH ANNUAL GIVING THANKS IN THE COMMUNITY OUTREACH Earn Rewards Due in 48 days …" at bounding box center [614, 135] width 1228 height 593
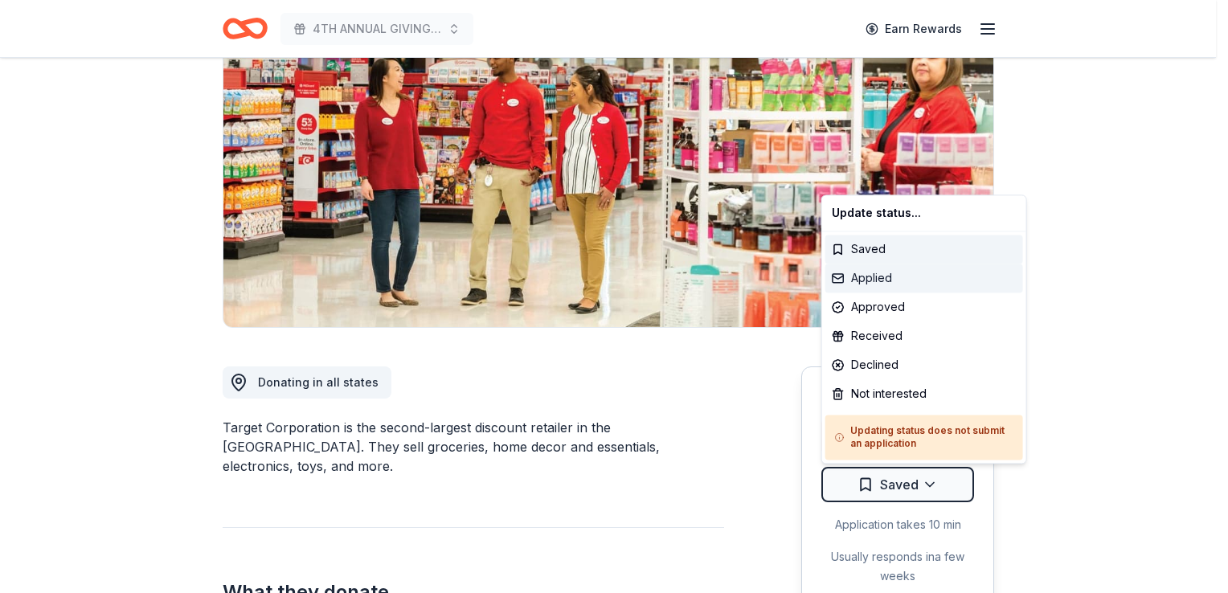
click at [871, 285] on div "Applied" at bounding box center [924, 278] width 198 height 29
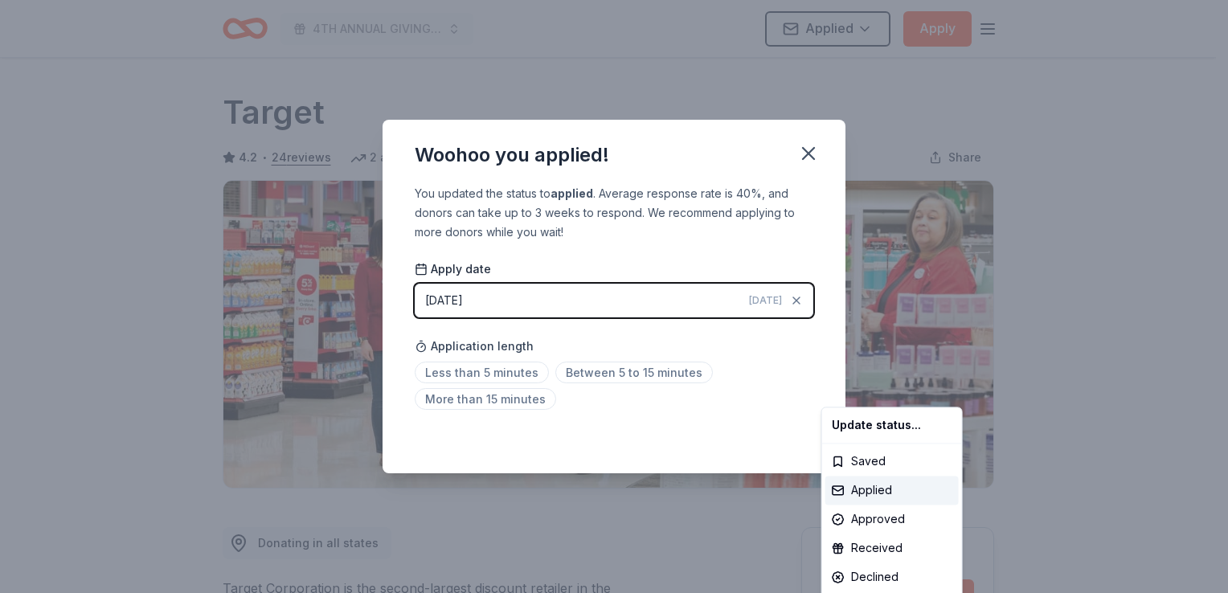
click at [399, 400] on html "4TH ANNUAL GIVING THANKS IN THE COMMUNITY OUTREACH Applied Apply Due in 48 days…" at bounding box center [614, 296] width 1228 height 593
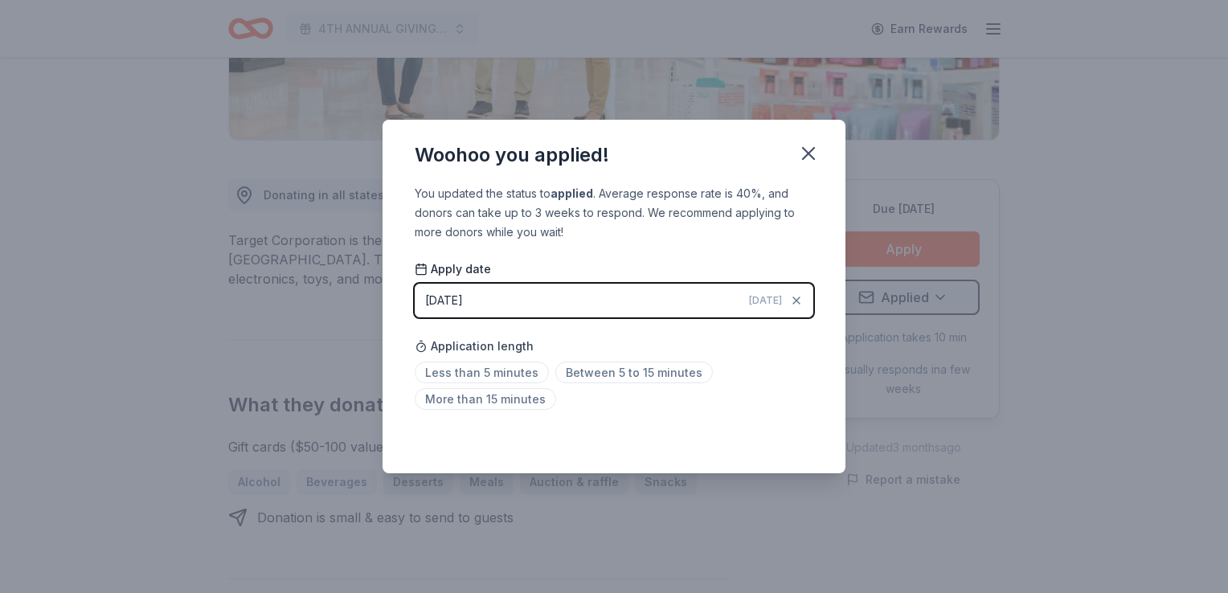
click at [655, 307] on button "[DATE] [DATE]" at bounding box center [614, 301] width 399 height 34
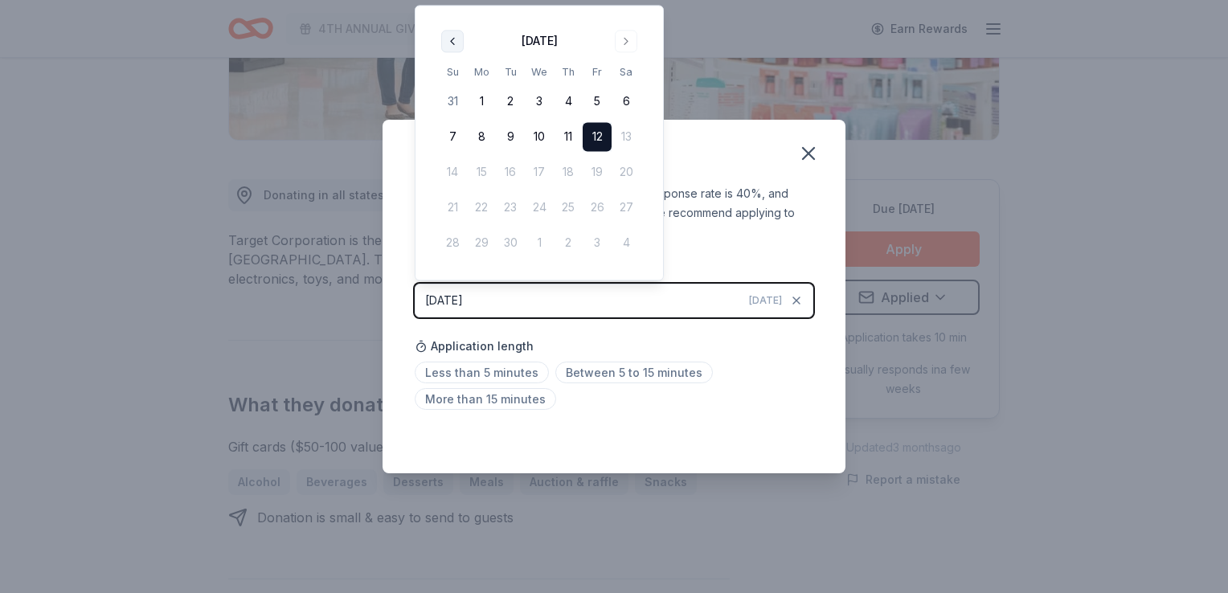
click at [450, 42] on button "Go to previous month" at bounding box center [452, 41] width 23 height 23
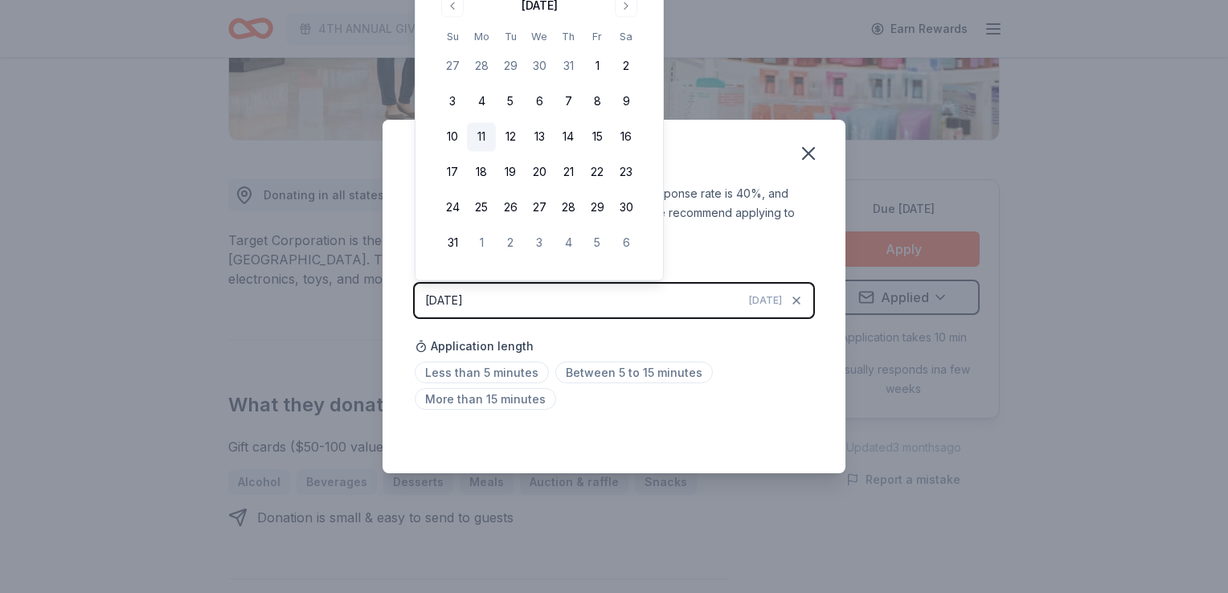
click at [474, 131] on button "11" at bounding box center [481, 137] width 29 height 29
